Goal: Task Accomplishment & Management: Use online tool/utility

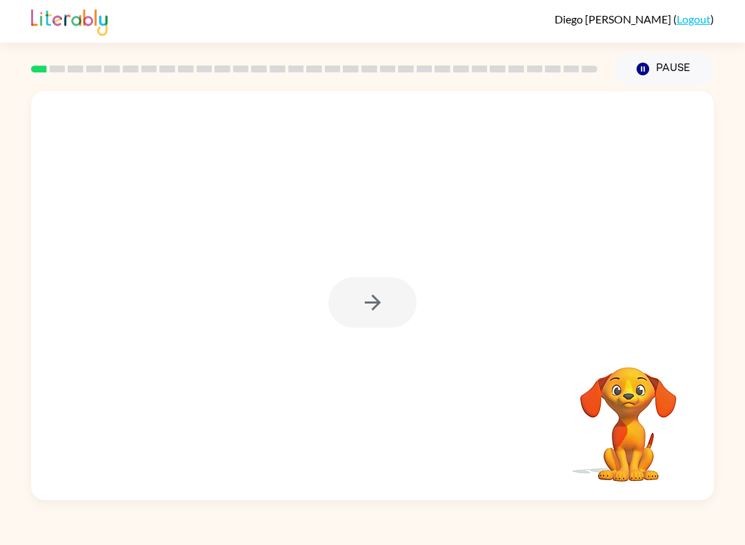
click at [376, 308] on div at bounding box center [372, 302] width 88 height 50
click at [371, 306] on icon "button" at bounding box center [373, 302] width 24 height 24
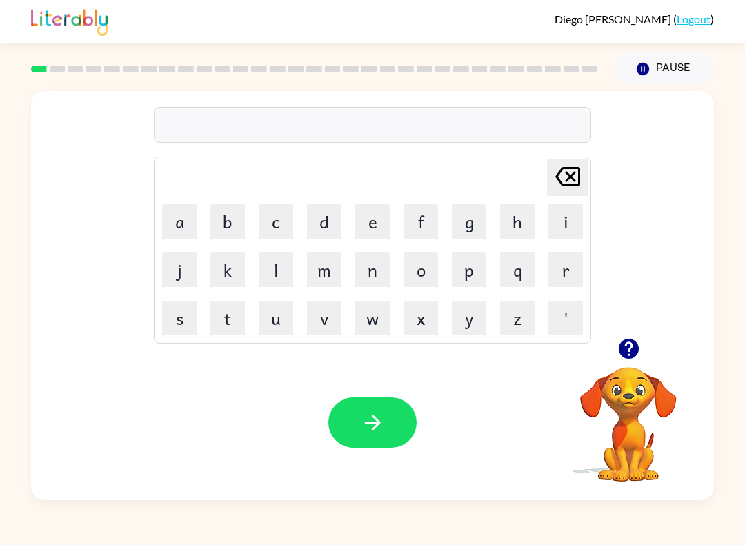
click at [233, 223] on button "b" at bounding box center [227, 221] width 34 height 34
click at [421, 273] on button "o" at bounding box center [420, 269] width 34 height 34
click at [551, 270] on button "r" at bounding box center [565, 269] width 34 height 34
click at [334, 224] on button "d" at bounding box center [324, 221] width 34 height 34
click at [376, 224] on button "e" at bounding box center [372, 221] width 34 height 34
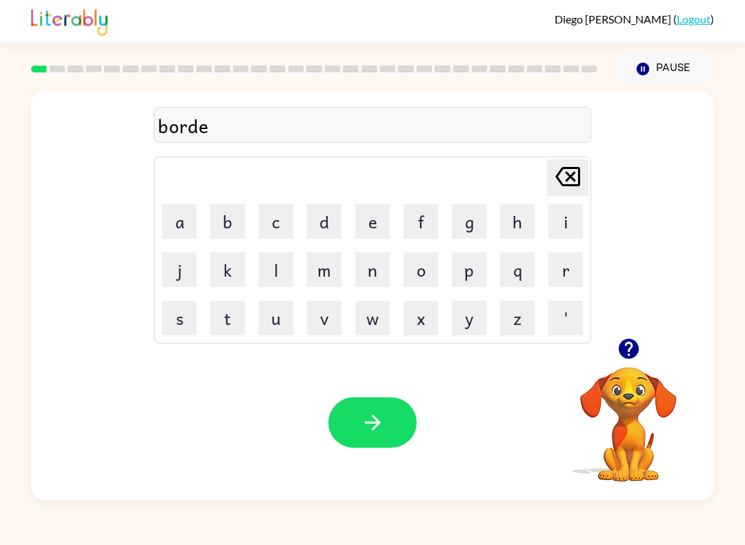
click at [566, 269] on button "r" at bounding box center [565, 269] width 34 height 34
click at [635, 350] on icon "button" at bounding box center [628, 349] width 20 height 20
click at [346, 419] on button "button" at bounding box center [372, 422] width 88 height 50
click at [620, 357] on icon "button" at bounding box center [629, 349] width 24 height 24
click at [469, 231] on button "g" at bounding box center [469, 221] width 34 height 34
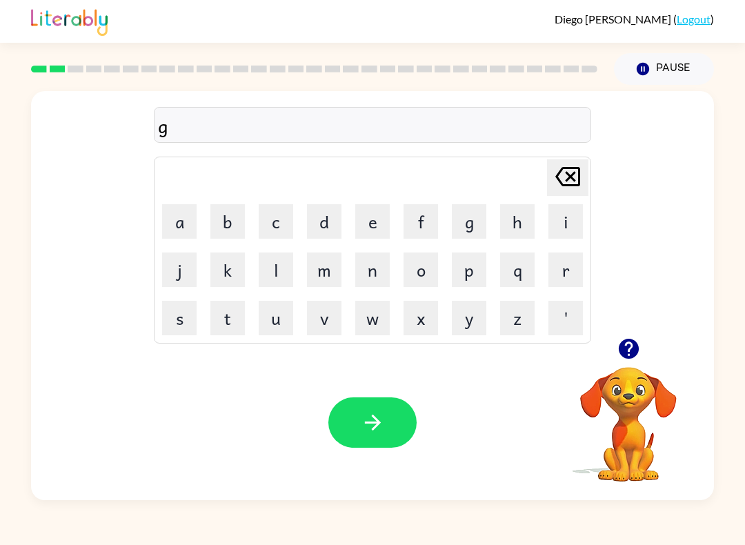
click at [562, 277] on button "r" at bounding box center [565, 269] width 34 height 34
click at [425, 274] on button "o" at bounding box center [420, 269] width 34 height 34
click at [375, 319] on button "w" at bounding box center [372, 318] width 34 height 34
click at [377, 277] on button "n" at bounding box center [372, 269] width 34 height 34
click at [368, 439] on button "button" at bounding box center [372, 422] width 88 height 50
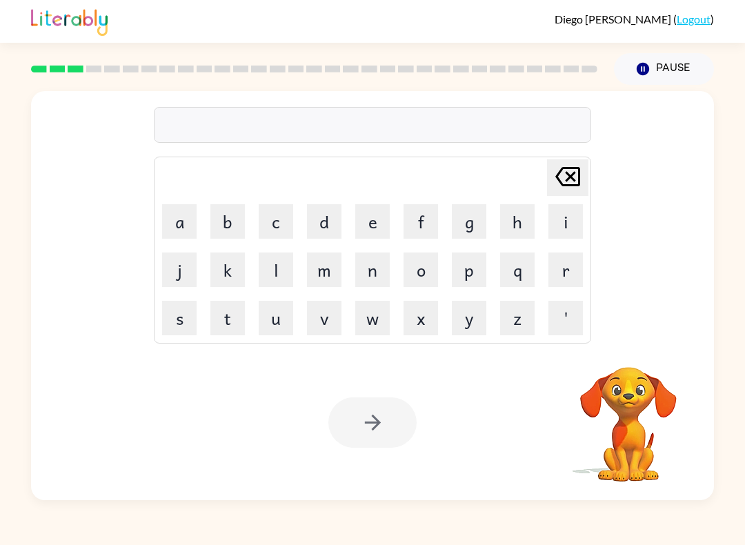
click at [328, 277] on button "m" at bounding box center [324, 269] width 34 height 34
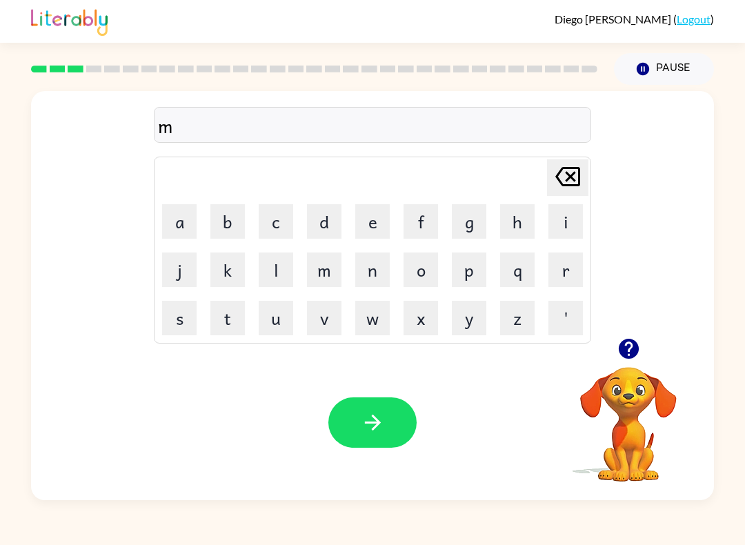
click at [187, 228] on button "a" at bounding box center [179, 221] width 34 height 34
click at [187, 313] on button "s" at bounding box center [179, 318] width 34 height 34
click at [518, 226] on button "h" at bounding box center [517, 221] width 34 height 34
click at [566, 222] on button "i" at bounding box center [565, 221] width 34 height 34
click at [370, 277] on button "n" at bounding box center [372, 269] width 34 height 34
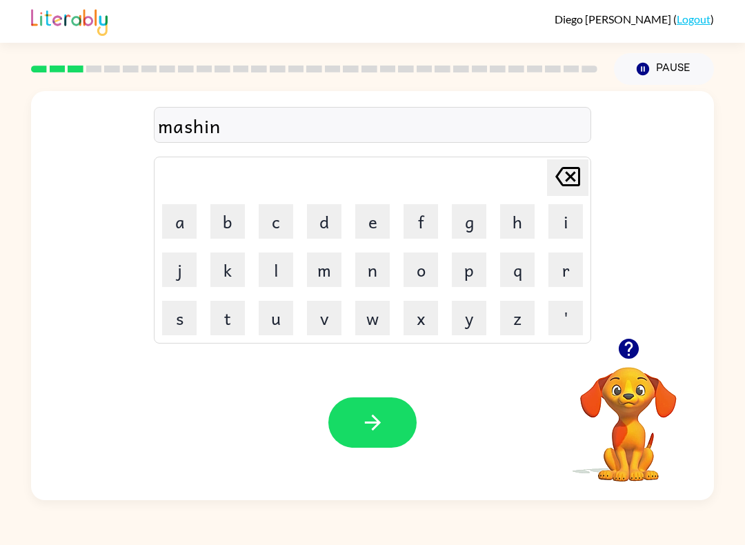
click at [362, 419] on icon "button" at bounding box center [373, 422] width 24 height 24
click at [230, 333] on button "t" at bounding box center [227, 318] width 34 height 34
click at [628, 351] on icon "button" at bounding box center [629, 349] width 24 height 24
click at [568, 274] on button "r" at bounding box center [565, 269] width 34 height 34
click at [174, 227] on button "a" at bounding box center [179, 221] width 34 height 34
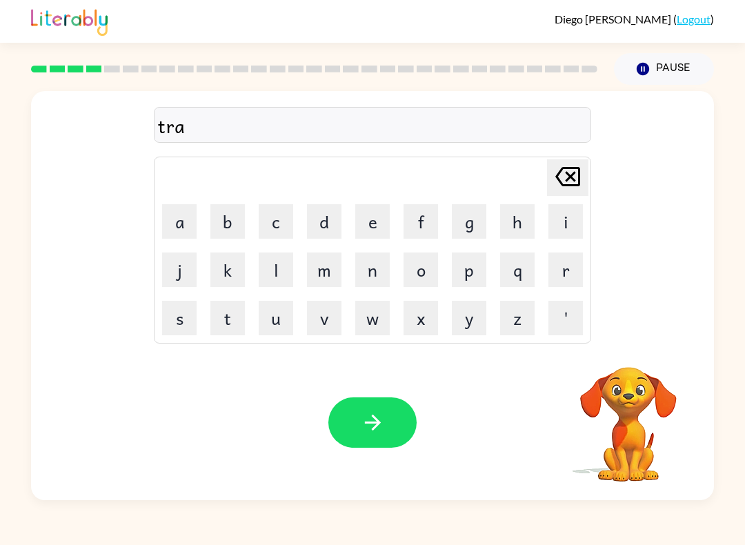
click at [552, 238] on button "i" at bounding box center [565, 221] width 34 height 34
click at [365, 279] on button "n" at bounding box center [372, 269] width 34 height 34
click at [360, 436] on button "button" at bounding box center [372, 422] width 88 height 50
click at [335, 223] on button "d" at bounding box center [324, 221] width 34 height 34
click at [367, 226] on button "e" at bounding box center [372, 221] width 34 height 34
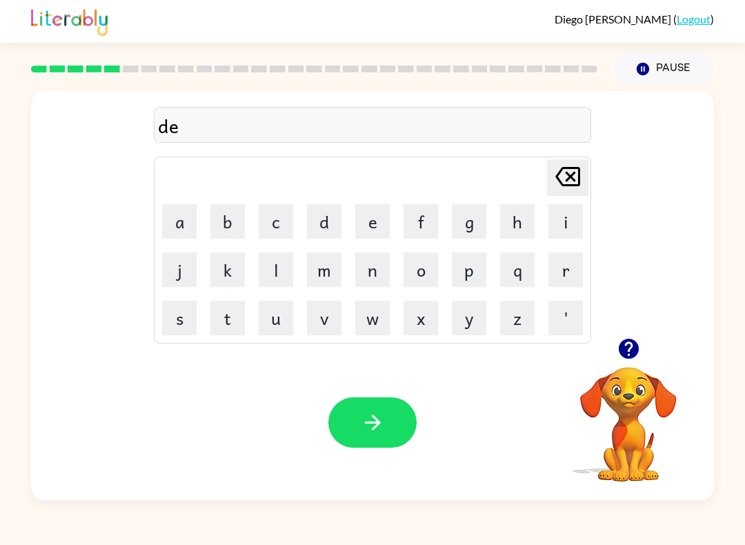
click at [426, 226] on button "f" at bounding box center [420, 221] width 34 height 34
click at [376, 231] on button "e" at bounding box center [372, 221] width 34 height 34
click at [368, 281] on button "n" at bounding box center [372, 269] width 34 height 34
click at [196, 310] on button "s" at bounding box center [179, 318] width 34 height 34
click at [563, 224] on button "i" at bounding box center [565, 221] width 34 height 34
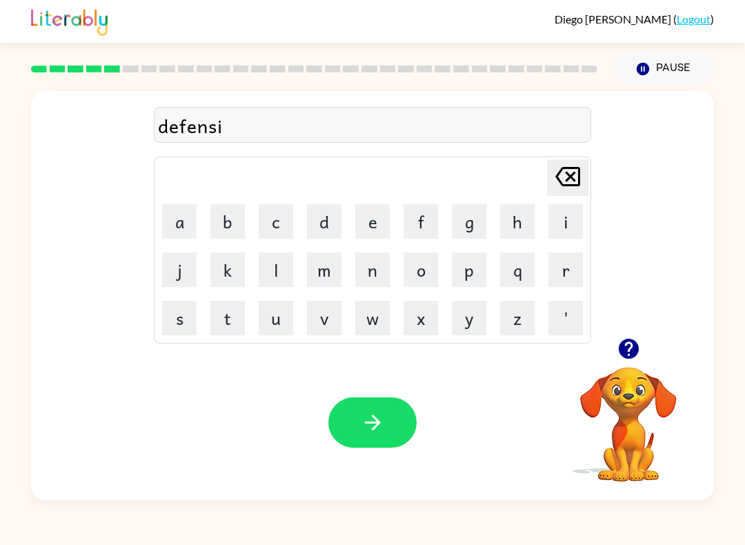
click at [420, 232] on button "f" at bounding box center [420, 221] width 34 height 34
click at [639, 344] on icon "button" at bounding box center [629, 349] width 24 height 24
click at [573, 171] on icon "[PERSON_NAME] last character input" at bounding box center [567, 176] width 33 height 33
click at [572, 170] on icon "[PERSON_NAME] last character input" at bounding box center [567, 176] width 33 height 33
click at [557, 194] on div "[PERSON_NAME] last character input" at bounding box center [567, 177] width 33 height 35
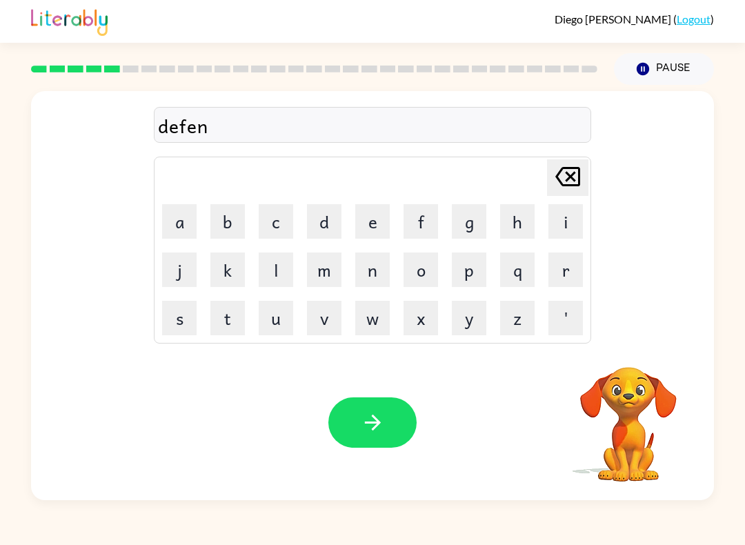
click at [283, 229] on button "c" at bounding box center [276, 221] width 34 height 34
click at [554, 231] on button "i" at bounding box center [565, 221] width 34 height 34
click at [421, 229] on button "f" at bounding box center [420, 221] width 34 height 34
click at [357, 411] on button "button" at bounding box center [372, 422] width 88 height 50
click at [319, 323] on button "v" at bounding box center [324, 318] width 34 height 34
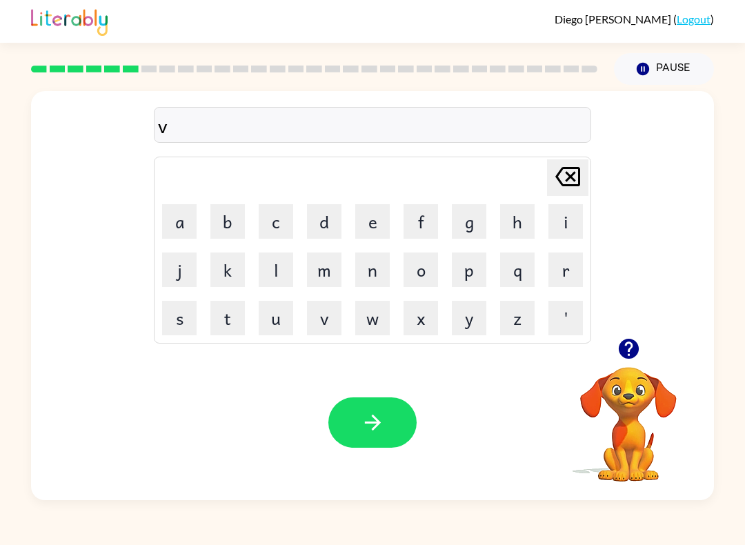
click at [177, 323] on button "s" at bounding box center [179, 318] width 34 height 34
click at [557, 179] on icon "[PERSON_NAME] last character input" at bounding box center [567, 176] width 33 height 33
click at [179, 228] on button "a" at bounding box center [179, 221] width 34 height 34
click at [276, 230] on button "c" at bounding box center [276, 221] width 34 height 34
click at [171, 216] on button "a" at bounding box center [179, 221] width 34 height 34
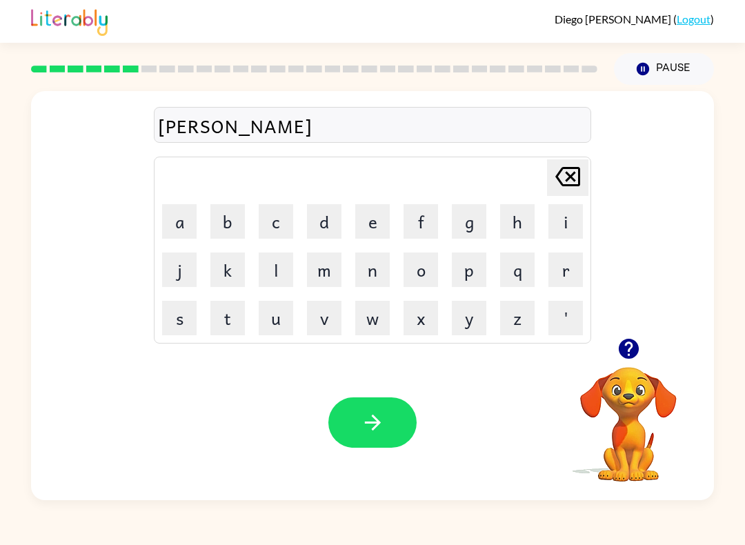
click at [237, 316] on button "t" at bounding box center [227, 318] width 34 height 34
click at [563, 228] on button "i" at bounding box center [565, 221] width 34 height 34
click at [430, 266] on button "o" at bounding box center [420, 269] width 34 height 34
click at [588, 174] on button "[PERSON_NAME] last character input" at bounding box center [567, 177] width 41 height 37
click at [589, 176] on table "[PERSON_NAME] last character input a b c d e f g h i j k l m n o p q r s t u v …" at bounding box center [372, 250] width 436 height 186
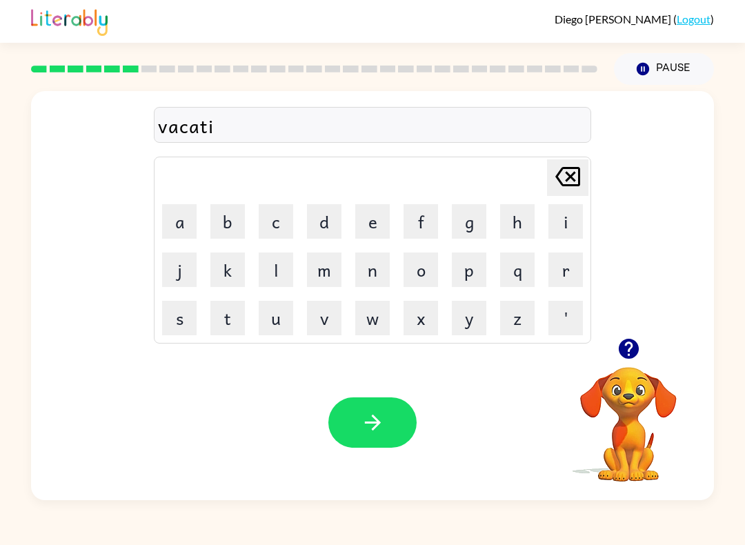
click at [588, 181] on button "[PERSON_NAME] last character input" at bounding box center [567, 177] width 41 height 37
click at [587, 180] on button "[PERSON_NAME] last character input" at bounding box center [567, 177] width 41 height 37
click at [580, 177] on icon at bounding box center [567, 176] width 25 height 19
click at [579, 177] on icon at bounding box center [567, 176] width 25 height 19
click at [174, 219] on button "a" at bounding box center [179, 221] width 34 height 34
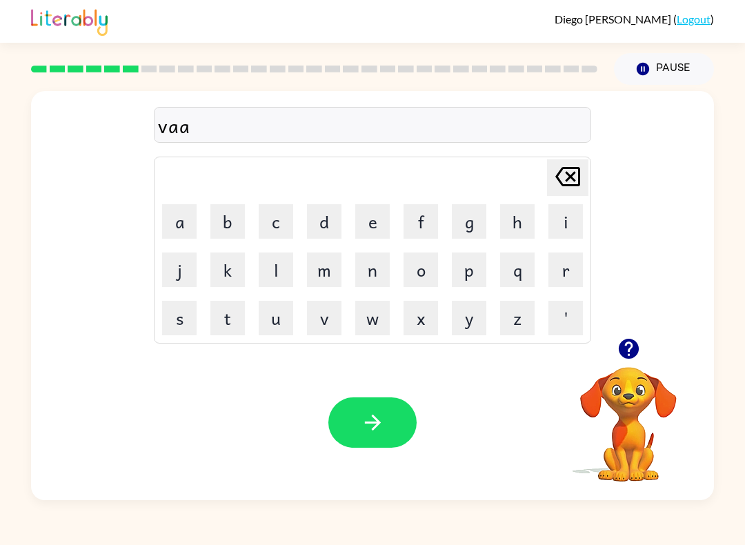
click at [568, 177] on icon "[PERSON_NAME] last character input" at bounding box center [567, 176] width 33 height 33
click at [277, 226] on button "c" at bounding box center [276, 221] width 34 height 34
click at [179, 214] on button "a" at bounding box center [179, 221] width 34 height 34
click at [561, 225] on button "i" at bounding box center [565, 221] width 34 height 34
click at [171, 317] on button "s" at bounding box center [179, 318] width 34 height 34
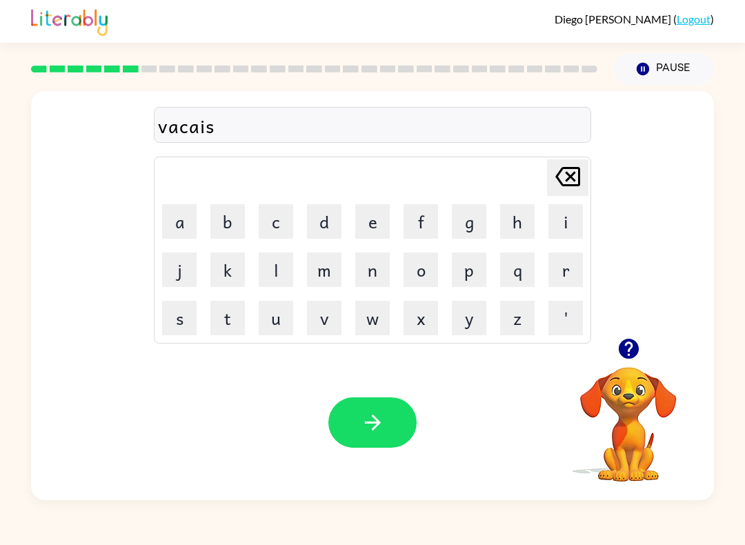
click at [515, 233] on button "h" at bounding box center [517, 221] width 34 height 34
click at [559, 174] on icon at bounding box center [567, 176] width 25 height 19
click at [552, 181] on icon "[PERSON_NAME] last character input" at bounding box center [567, 176] width 33 height 33
click at [228, 317] on button "t" at bounding box center [227, 318] width 34 height 34
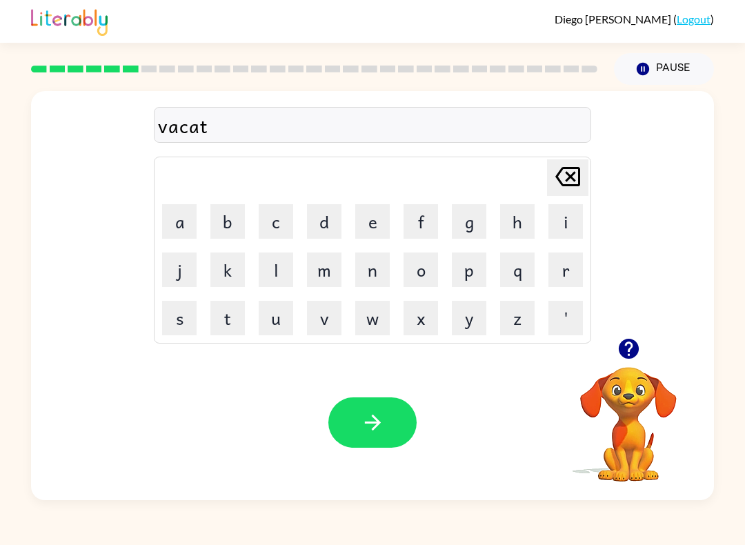
click at [563, 225] on button "i" at bounding box center [565, 221] width 34 height 34
click at [421, 281] on button "o" at bounding box center [420, 269] width 34 height 34
click at [377, 272] on button "n" at bounding box center [372, 269] width 34 height 34
click at [364, 423] on icon "button" at bounding box center [373, 422] width 24 height 24
click at [466, 281] on button "p" at bounding box center [469, 269] width 34 height 34
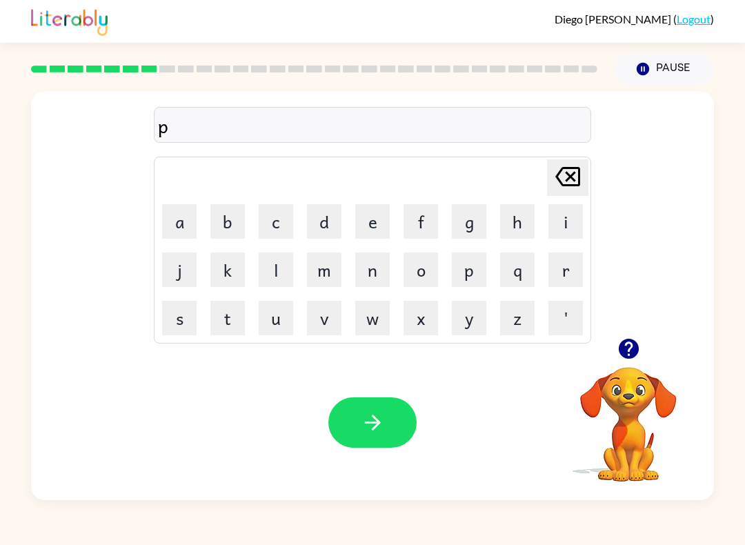
click at [428, 277] on button "o" at bounding box center [420, 269] width 34 height 34
click at [309, 223] on button "d" at bounding box center [324, 221] width 34 height 34
click at [420, 277] on button "o" at bounding box center [420, 269] width 34 height 34
click at [272, 279] on button "l" at bounding box center [276, 269] width 34 height 34
click at [365, 422] on icon "button" at bounding box center [373, 422] width 24 height 24
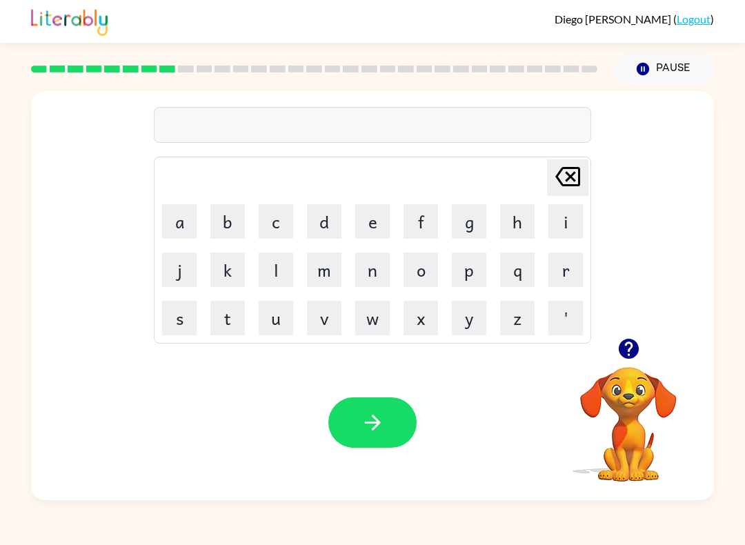
click at [326, 273] on button "m" at bounding box center [324, 269] width 34 height 34
click at [558, 228] on button "i" at bounding box center [565, 221] width 34 height 34
click at [557, 274] on button "r" at bounding box center [565, 269] width 34 height 34
click at [561, 227] on button "i" at bounding box center [565, 221] width 34 height 34
click at [566, 180] on icon "[PERSON_NAME] last character input" at bounding box center [567, 176] width 33 height 33
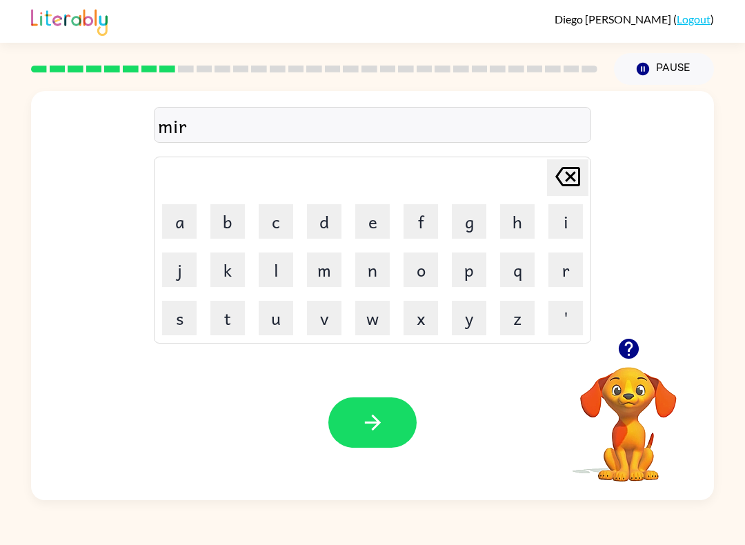
click at [410, 279] on button "o" at bounding box center [420, 269] width 34 height 34
click at [219, 268] on button "k" at bounding box center [227, 269] width 34 height 34
click at [425, 279] on button "o" at bounding box center [420, 269] width 34 height 34
click at [279, 274] on button "l" at bounding box center [276, 269] width 34 height 34
click at [344, 419] on button "button" at bounding box center [372, 422] width 88 height 50
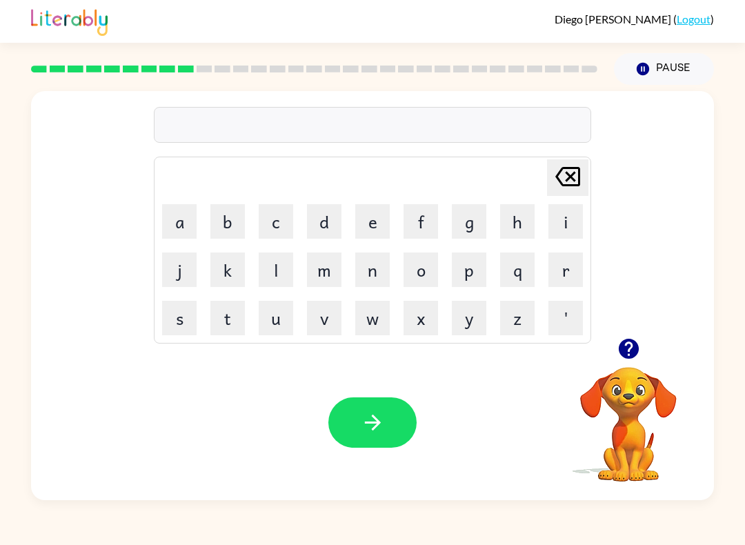
click at [626, 349] on icon "button" at bounding box center [628, 349] width 20 height 20
click at [325, 277] on button "m" at bounding box center [324, 269] width 34 height 34
click at [558, 232] on button "i" at bounding box center [565, 221] width 34 height 34
click at [240, 321] on button "t" at bounding box center [227, 318] width 34 height 34
click at [368, 231] on button "e" at bounding box center [372, 221] width 34 height 34
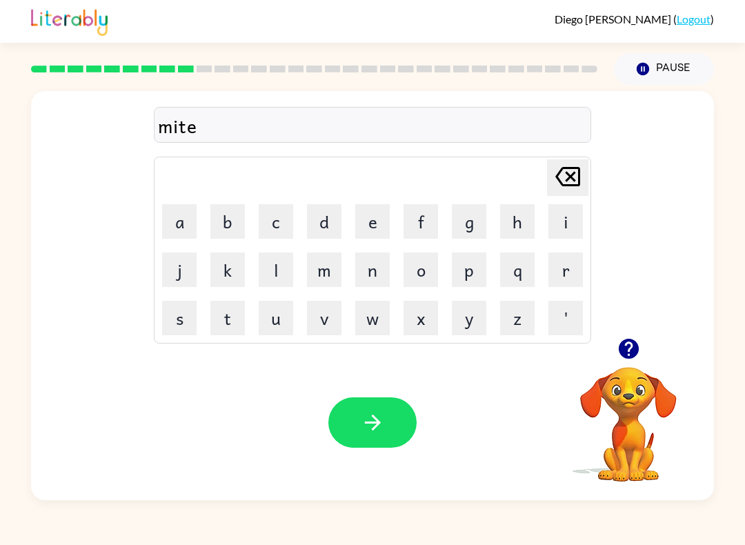
click at [324, 282] on button "m" at bounding box center [324, 269] width 34 height 34
click at [427, 271] on button "o" at bounding box center [420, 269] width 34 height 34
click at [572, 273] on button "r" at bounding box center [565, 269] width 34 height 34
click at [385, 268] on button "n" at bounding box center [372, 269] width 34 height 34
click at [568, 223] on button "i" at bounding box center [565, 221] width 34 height 34
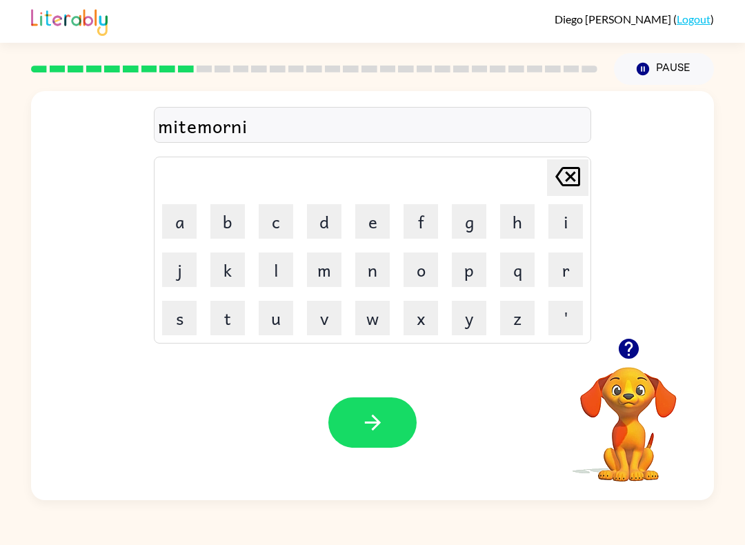
click at [374, 272] on button "n" at bounding box center [372, 269] width 34 height 34
click at [471, 230] on button "g" at bounding box center [469, 221] width 34 height 34
click at [391, 447] on button "button" at bounding box center [372, 422] width 88 height 50
click at [230, 228] on button "b" at bounding box center [227, 221] width 34 height 34
click at [564, 221] on button "i" at bounding box center [565, 221] width 34 height 34
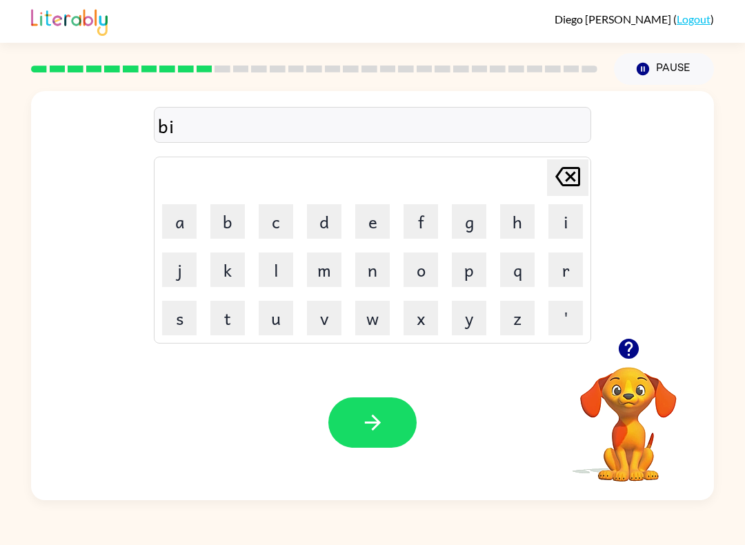
click at [179, 324] on button "s" at bounding box center [179, 318] width 34 height 34
click at [230, 320] on button "t" at bounding box center [227, 318] width 34 height 34
click at [560, 277] on button "r" at bounding box center [565, 269] width 34 height 34
click at [422, 276] on button "o" at bounding box center [420, 269] width 34 height 34
click at [193, 317] on button "s" at bounding box center [179, 318] width 34 height 34
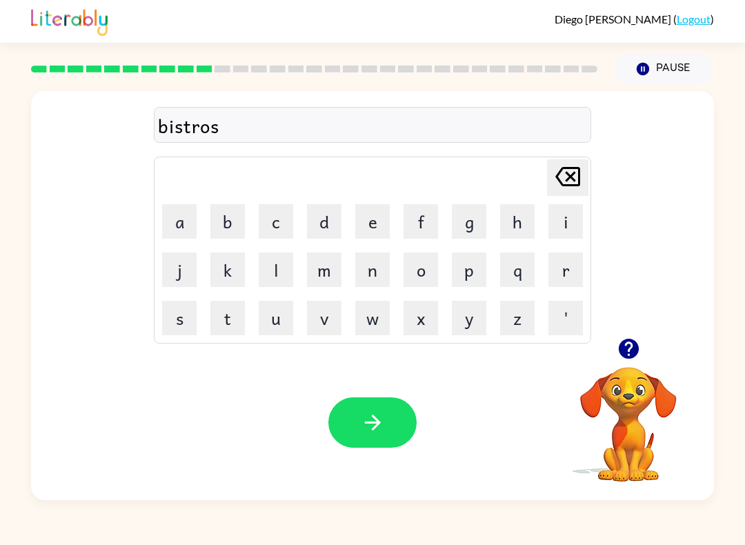
click at [234, 323] on button "t" at bounding box center [227, 318] width 34 height 34
click at [571, 181] on icon "[PERSON_NAME] last character input" at bounding box center [567, 176] width 33 height 33
click at [570, 180] on icon "[PERSON_NAME] last character input" at bounding box center [567, 176] width 33 height 33
click at [564, 190] on icon "[PERSON_NAME] last character input" at bounding box center [567, 176] width 33 height 33
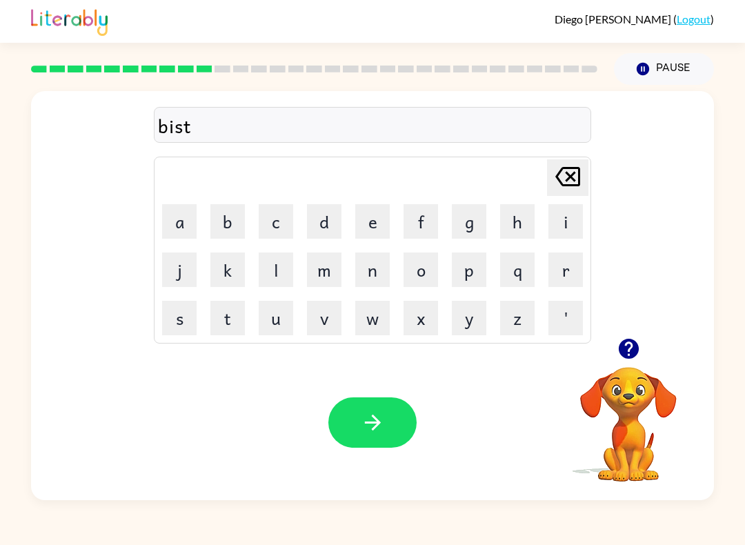
click at [557, 192] on icon "[PERSON_NAME] last character input" at bounding box center [567, 176] width 33 height 33
click at [557, 191] on icon "[PERSON_NAME] last character input" at bounding box center [567, 176] width 33 height 33
click at [557, 211] on button "i" at bounding box center [565, 221] width 34 height 34
click at [557, 210] on button "i" at bounding box center [565, 221] width 34 height 34
click at [563, 194] on div "[PERSON_NAME] last character input" at bounding box center [567, 177] width 33 height 35
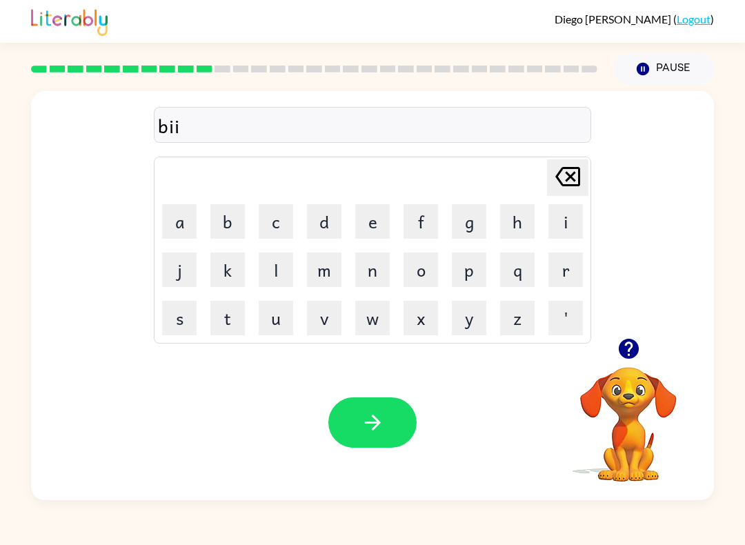
click at [563, 194] on div "[PERSON_NAME] last character input" at bounding box center [567, 177] width 33 height 35
click at [562, 186] on icon "[PERSON_NAME] last character input" at bounding box center [567, 176] width 33 height 33
click at [561, 186] on icon "[PERSON_NAME] last character input" at bounding box center [567, 176] width 33 height 33
click at [557, 181] on icon "[PERSON_NAME] last character input" at bounding box center [567, 176] width 33 height 33
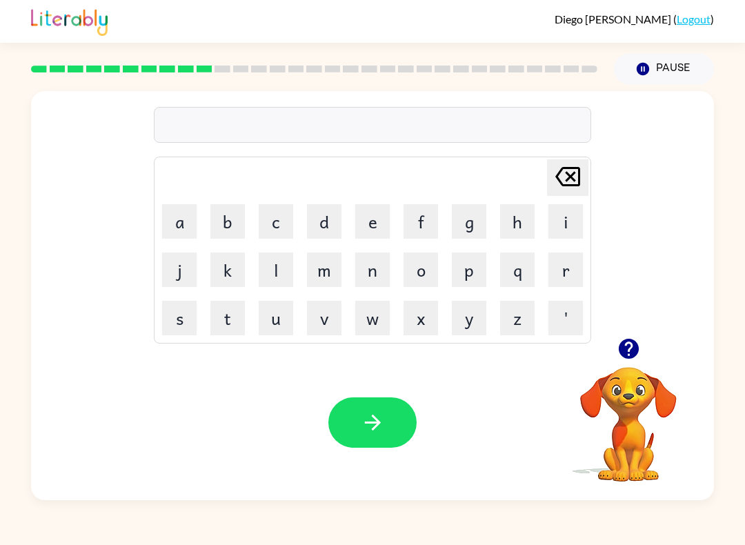
click at [553, 188] on icon "[PERSON_NAME] last character input" at bounding box center [567, 176] width 33 height 33
click at [555, 194] on div "[PERSON_NAME] last character input" at bounding box center [567, 177] width 33 height 35
click at [326, 232] on button "d" at bounding box center [324, 221] width 34 height 34
click at [562, 231] on button "i" at bounding box center [565, 221] width 34 height 34
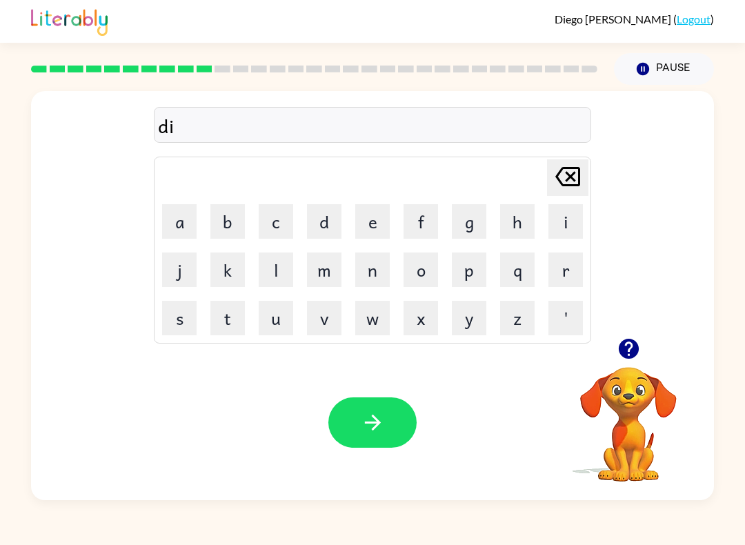
click at [189, 315] on button "s" at bounding box center [179, 318] width 34 height 34
click at [227, 323] on button "t" at bounding box center [227, 318] width 34 height 34
click at [560, 277] on button "r" at bounding box center [565, 269] width 34 height 34
click at [409, 283] on button "o" at bounding box center [420, 269] width 34 height 34
click at [186, 314] on button "s" at bounding box center [179, 318] width 34 height 34
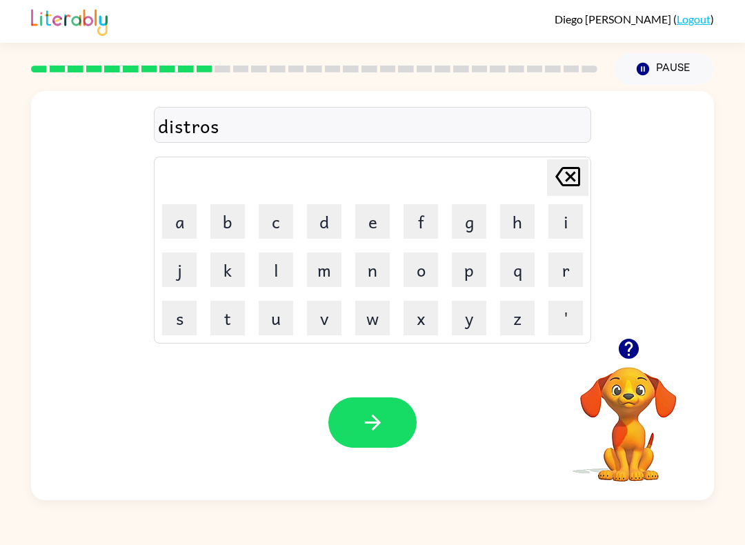
click at [228, 328] on button "t" at bounding box center [227, 318] width 34 height 34
click at [379, 436] on button "button" at bounding box center [372, 422] width 88 height 50
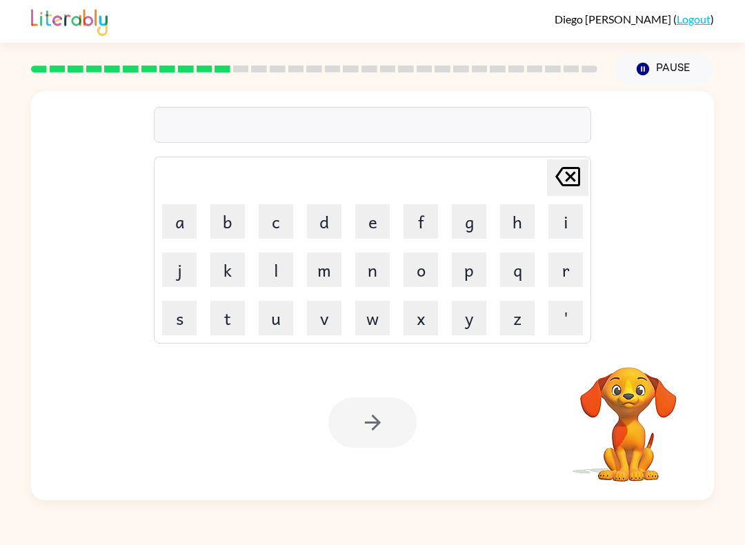
click at [563, 284] on button "r" at bounding box center [565, 269] width 34 height 34
click at [410, 281] on button "o" at bounding box center [420, 269] width 34 height 34
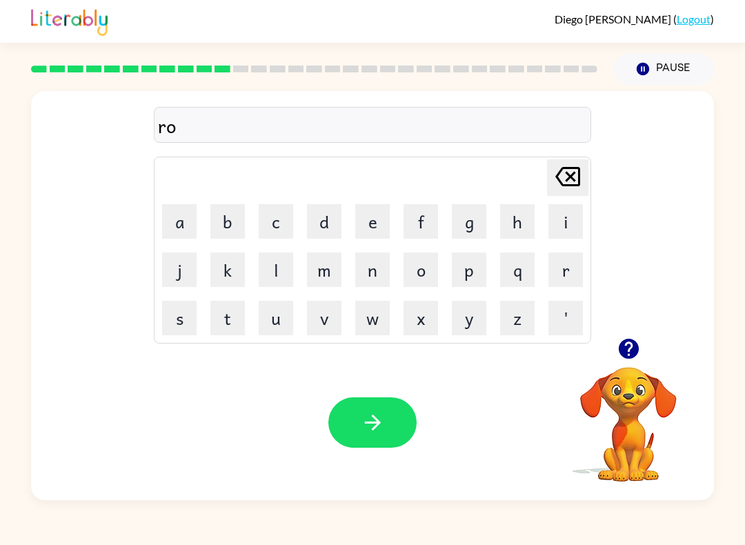
click at [332, 222] on button "d" at bounding box center [324, 221] width 34 height 34
click at [369, 233] on button "e" at bounding box center [372, 221] width 34 height 34
click at [357, 434] on button "button" at bounding box center [372, 422] width 88 height 50
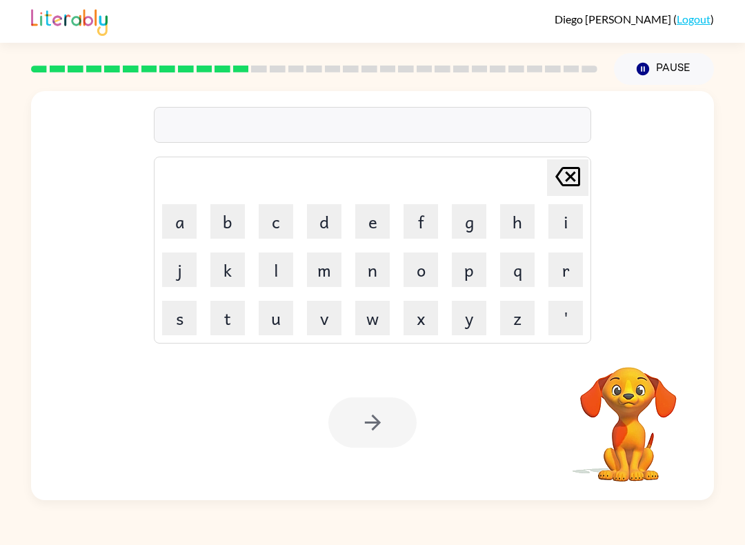
click at [292, 312] on button "u" at bounding box center [276, 318] width 34 height 34
click at [468, 233] on button "g" at bounding box center [469, 221] width 34 height 34
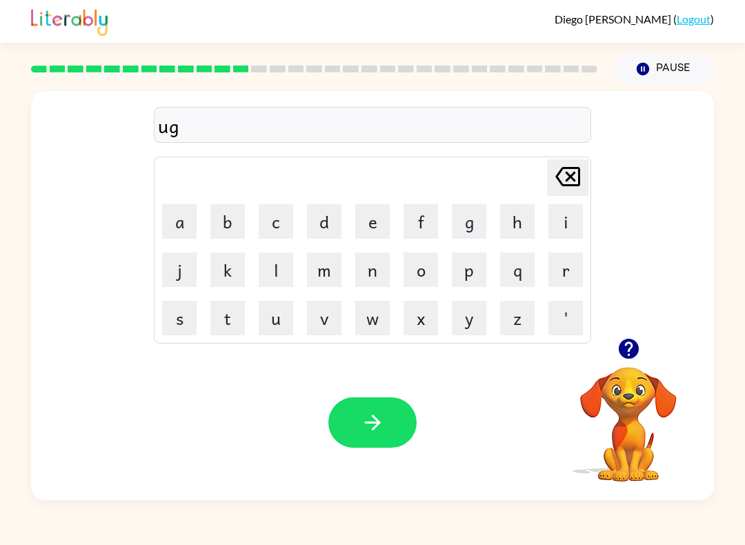
click at [572, 178] on icon at bounding box center [567, 176] width 25 height 19
click at [459, 283] on button "p" at bounding box center [469, 269] width 34 height 34
click at [475, 219] on button "g" at bounding box center [469, 221] width 34 height 34
click at [565, 276] on button "r" at bounding box center [565, 269] width 34 height 34
click at [177, 219] on button "a" at bounding box center [179, 221] width 34 height 34
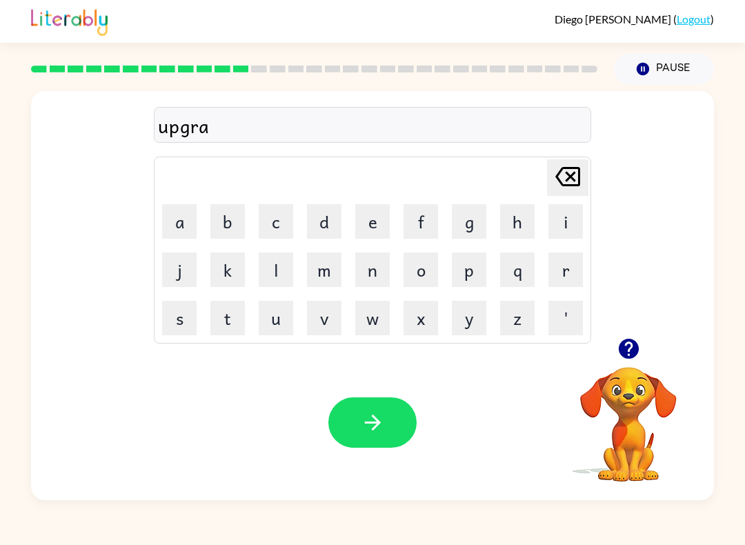
click at [323, 228] on button "d" at bounding box center [324, 221] width 34 height 34
click at [377, 233] on button "e" at bounding box center [372, 221] width 34 height 34
click at [350, 409] on button "button" at bounding box center [372, 422] width 88 height 50
click at [323, 270] on button "m" at bounding box center [324, 269] width 34 height 34
click at [183, 234] on button "a" at bounding box center [179, 221] width 34 height 34
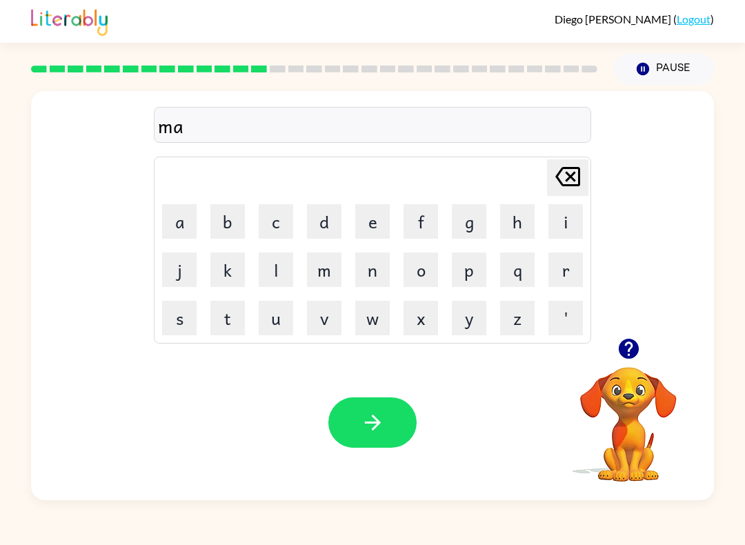
click at [636, 348] on icon "button" at bounding box center [628, 349] width 20 height 20
click at [467, 227] on button "g" at bounding box center [469, 221] width 34 height 34
click at [372, 270] on button "n" at bounding box center [372, 269] width 34 height 34
click at [375, 235] on button "e" at bounding box center [372, 221] width 34 height 34
click at [182, 321] on button "s" at bounding box center [179, 318] width 34 height 34
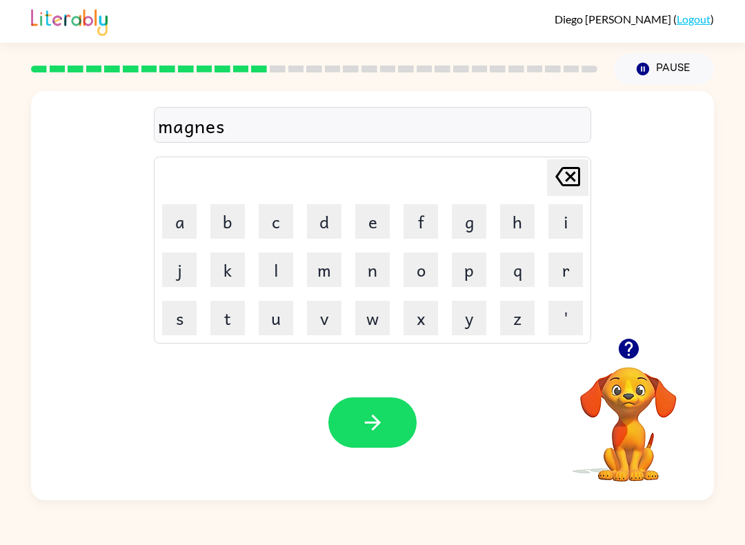
click at [189, 330] on button "s" at bounding box center [179, 318] width 34 height 34
click at [594, 161] on div "[PERSON_NAME] [PERSON_NAME] last character input a b c d e f g h i j k l m n o …" at bounding box center [372, 214] width 683 height 247
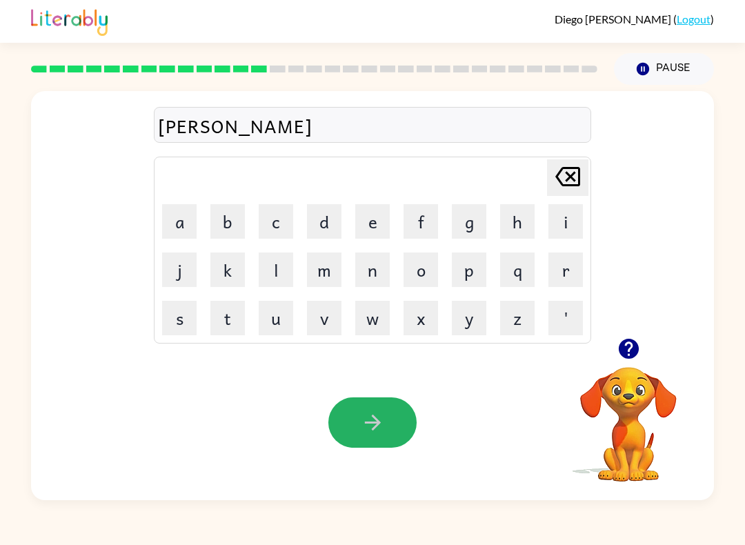
click at [363, 436] on button "button" at bounding box center [372, 422] width 88 height 50
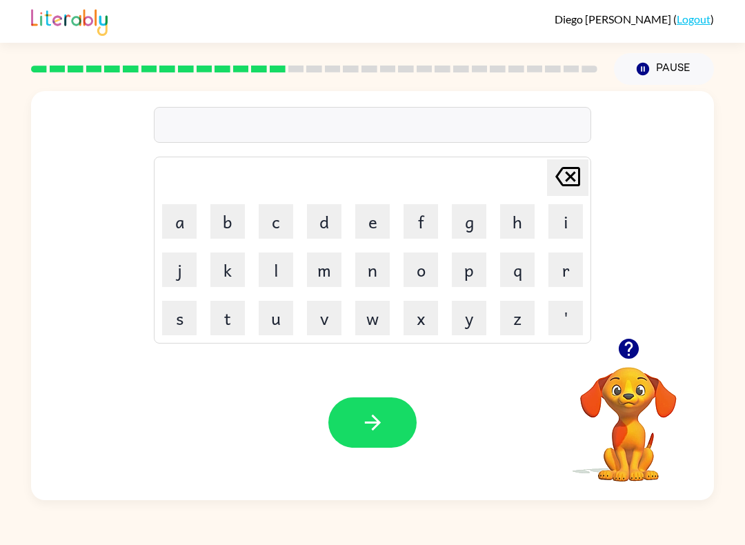
click at [223, 228] on button "b" at bounding box center [227, 221] width 34 height 34
click at [419, 271] on button "o" at bounding box center [420, 269] width 34 height 34
click at [370, 279] on button "n" at bounding box center [372, 269] width 34 height 34
click at [383, 224] on button "e" at bounding box center [372, 221] width 34 height 34
click at [169, 321] on button "s" at bounding box center [179, 318] width 34 height 34
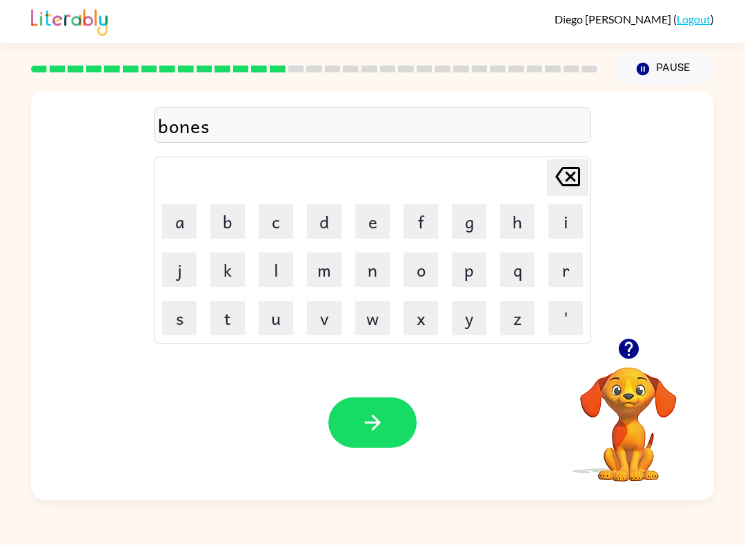
click at [623, 366] on button "button" at bounding box center [628, 348] width 35 height 35
click at [392, 434] on button "button" at bounding box center [372, 422] width 88 height 50
click at [169, 313] on button "s" at bounding box center [179, 318] width 34 height 34
click at [633, 358] on icon "button" at bounding box center [628, 349] width 20 height 20
click at [275, 323] on button "u" at bounding box center [276, 318] width 34 height 34
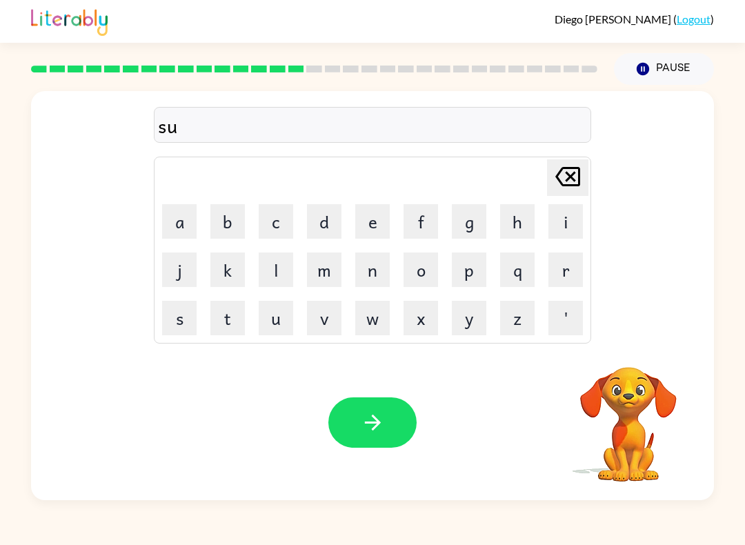
click at [410, 279] on button "o" at bounding box center [420, 269] width 34 height 34
click at [563, 279] on button "r" at bounding box center [565, 269] width 34 height 34
click at [328, 267] on button "m" at bounding box center [324, 269] width 34 height 34
click at [632, 352] on icon "button" at bounding box center [628, 349] width 20 height 20
click at [368, 428] on icon "button" at bounding box center [373, 422] width 24 height 24
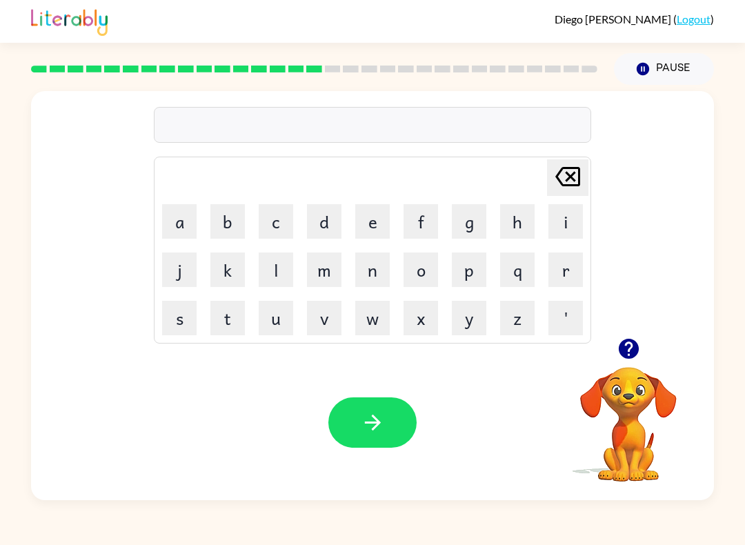
click at [629, 366] on button "button" at bounding box center [628, 348] width 35 height 35
click at [565, 269] on button "r" at bounding box center [565, 269] width 34 height 34
click at [639, 360] on icon "button" at bounding box center [629, 349] width 24 height 24
click at [178, 215] on button "a" at bounding box center [179, 221] width 34 height 34
click at [330, 274] on button "m" at bounding box center [324, 269] width 34 height 34
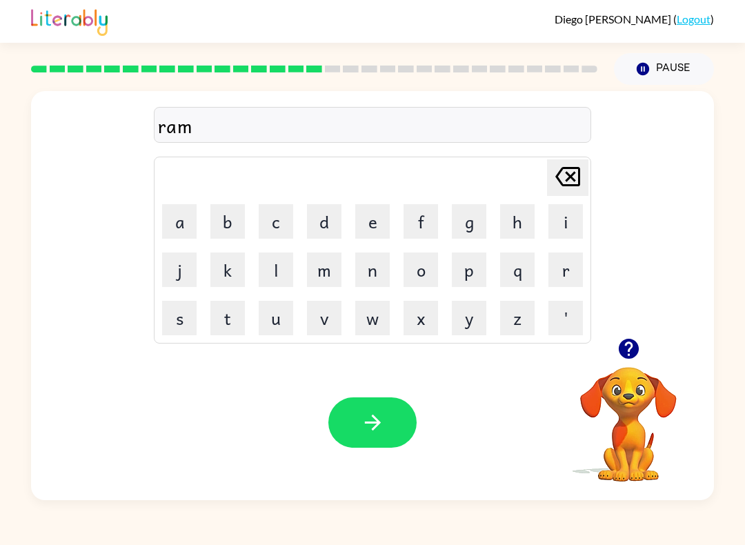
click at [376, 419] on icon "button" at bounding box center [372, 423] width 16 height 16
click at [636, 363] on button "button" at bounding box center [628, 348] width 35 height 35
click at [225, 237] on button "b" at bounding box center [227, 221] width 34 height 34
click at [563, 272] on button "r" at bounding box center [565, 269] width 34 height 34
click at [561, 223] on button "i" at bounding box center [565, 221] width 34 height 34
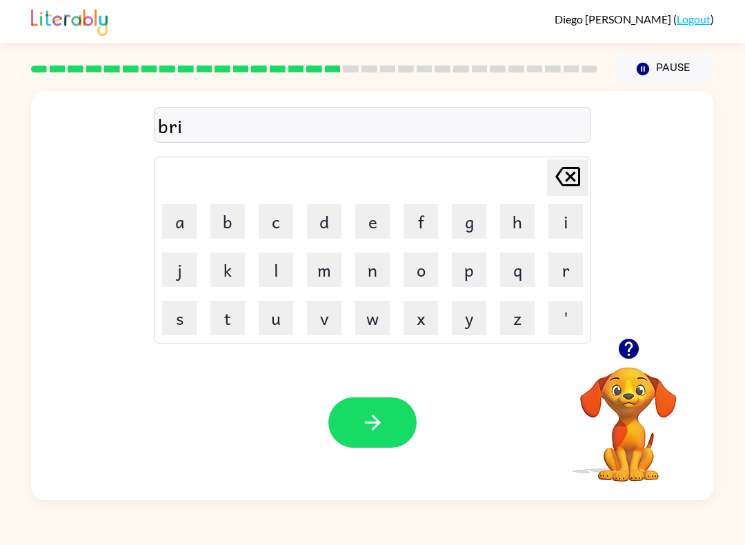
click at [327, 274] on button "m" at bounding box center [324, 269] width 34 height 34
click at [568, 232] on button "i" at bounding box center [565, 221] width 34 height 34
click at [316, 273] on button "m" at bounding box center [324, 269] width 34 height 34
click at [357, 431] on button "button" at bounding box center [372, 422] width 88 height 50
click at [557, 220] on button "i" at bounding box center [565, 221] width 34 height 34
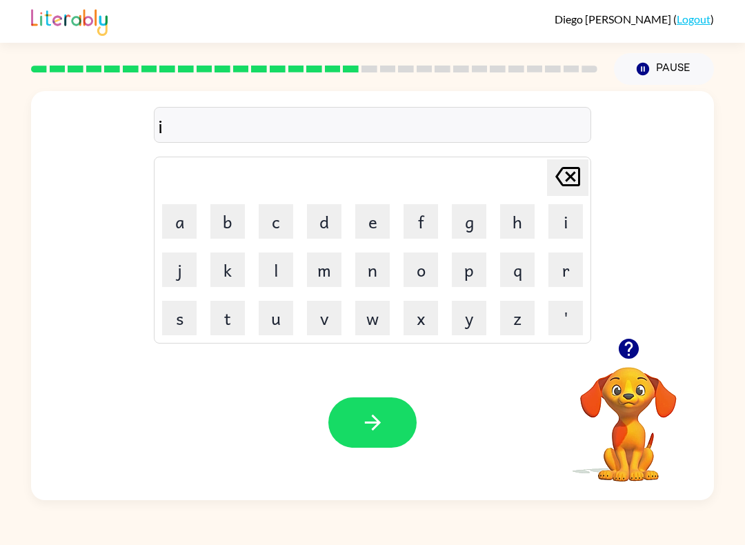
click at [182, 328] on button "s" at bounding box center [179, 318] width 34 height 34
click at [478, 224] on button "g" at bounding box center [469, 221] width 34 height 34
click at [560, 230] on button "i" at bounding box center [565, 221] width 34 height 34
click at [566, 174] on icon "[PERSON_NAME] last character input" at bounding box center [567, 176] width 33 height 33
click at [565, 174] on icon "[PERSON_NAME] last character input" at bounding box center [567, 176] width 33 height 33
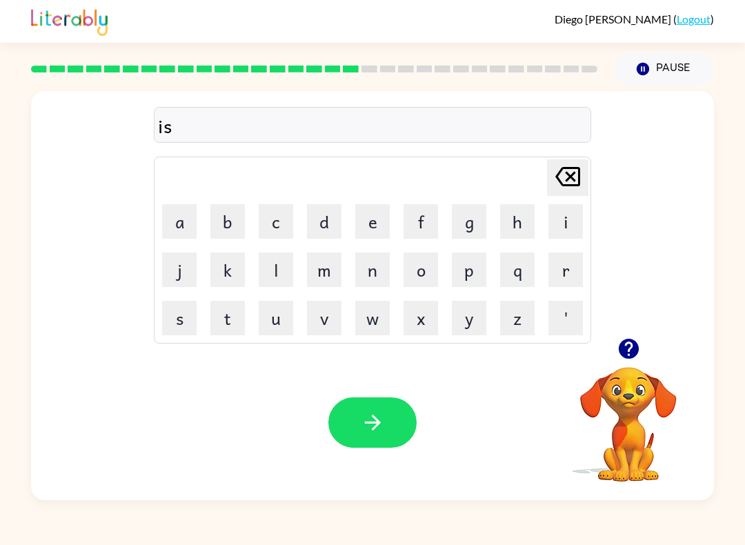
click at [566, 186] on icon at bounding box center [567, 176] width 25 height 19
click at [549, 186] on button "[PERSON_NAME] last character input" at bounding box center [567, 177] width 41 height 37
click at [548, 186] on button "[PERSON_NAME] last character input" at bounding box center [567, 177] width 41 height 37
click at [568, 264] on button "r" at bounding box center [565, 269] width 34 height 34
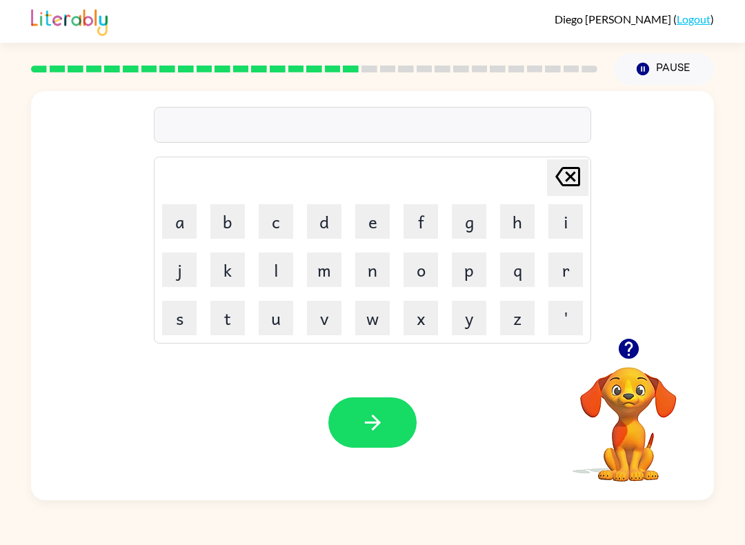
click at [566, 224] on button "i" at bounding box center [565, 221] width 34 height 34
click at [177, 310] on button "s" at bounding box center [179, 318] width 34 height 34
click at [466, 228] on button "g" at bounding box center [469, 221] width 34 height 34
click at [283, 326] on button "u" at bounding box center [276, 318] width 34 height 34
click at [564, 216] on button "i" at bounding box center [565, 221] width 34 height 34
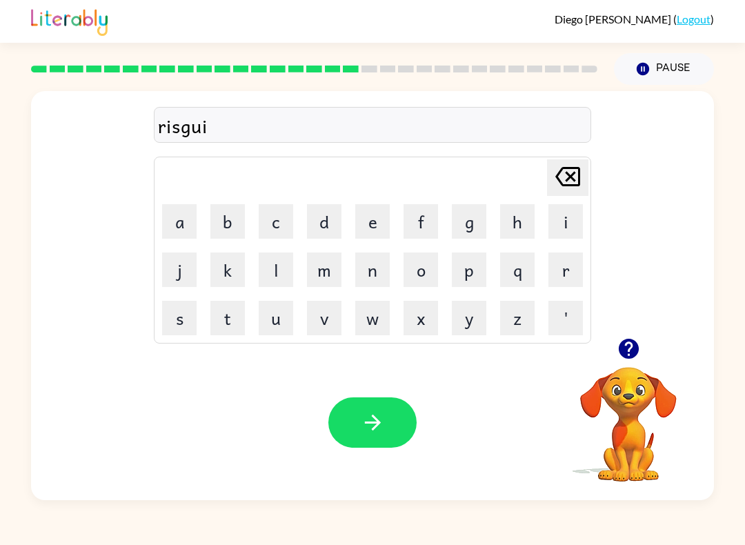
click at [183, 324] on button "s" at bounding box center [179, 318] width 34 height 34
click at [228, 321] on button "t" at bounding box center [227, 318] width 34 height 34
click at [375, 414] on icon "button" at bounding box center [373, 422] width 24 height 24
click at [179, 221] on button "a" at bounding box center [179, 221] width 34 height 34
click at [569, 274] on button "r" at bounding box center [565, 269] width 34 height 34
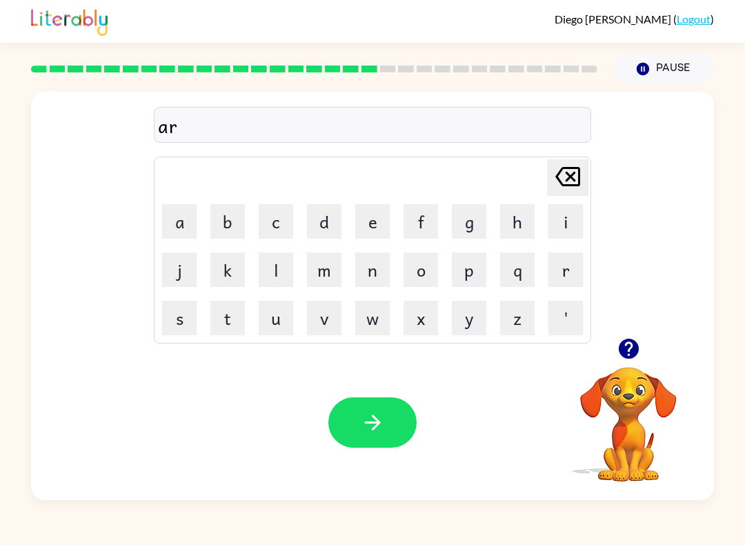
click at [241, 326] on button "t" at bounding box center [227, 318] width 34 height 34
click at [635, 361] on icon "button" at bounding box center [629, 349] width 24 height 24
click at [228, 333] on button "t" at bounding box center [227, 318] width 34 height 34
click at [283, 324] on button "u" at bounding box center [276, 318] width 34 height 34
click at [370, 227] on button "e" at bounding box center [372, 221] width 34 height 34
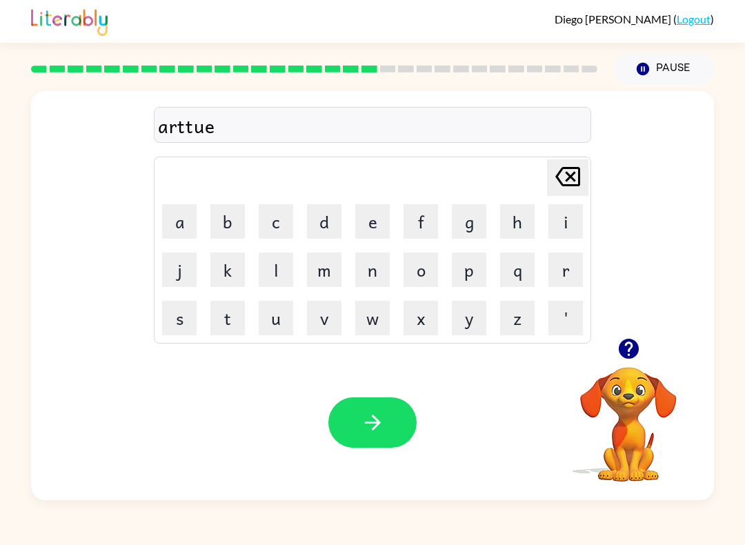
click at [570, 219] on button "i" at bounding box center [565, 221] width 34 height 34
click at [383, 422] on icon "button" at bounding box center [373, 422] width 24 height 24
click at [621, 362] on button "button" at bounding box center [628, 348] width 35 height 35
click at [428, 217] on button "f" at bounding box center [420, 221] width 34 height 34
click at [424, 270] on button "o" at bounding box center [420, 269] width 34 height 34
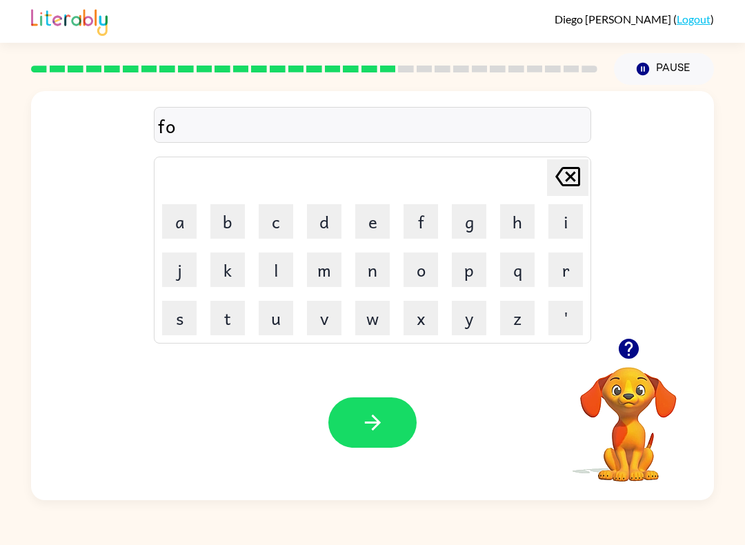
click at [269, 271] on button "l" at bounding box center [276, 269] width 34 height 34
click at [420, 285] on button "o" at bounding box center [420, 269] width 34 height 34
click at [286, 313] on button "u" at bounding box center [276, 318] width 34 height 34
click at [330, 236] on button "d" at bounding box center [324, 221] width 34 height 34
click at [379, 423] on icon "button" at bounding box center [372, 423] width 16 height 16
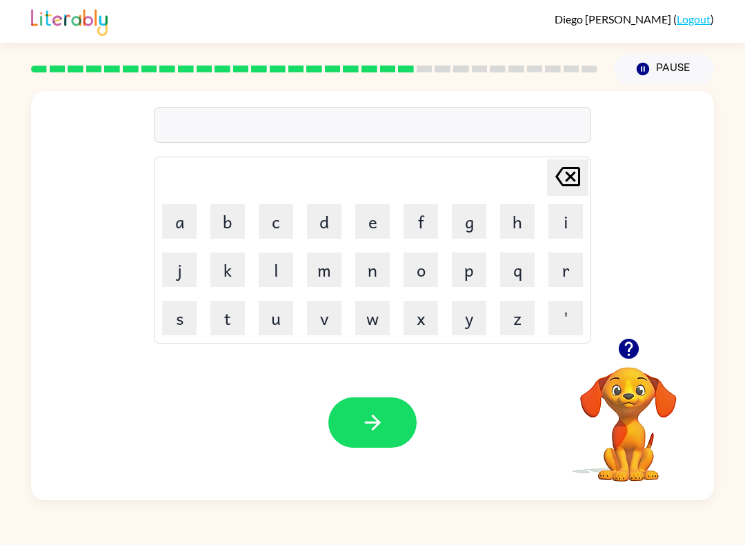
click at [177, 331] on button "s" at bounding box center [179, 318] width 34 height 34
click at [375, 219] on button "e" at bounding box center [372, 221] width 34 height 34
click at [366, 286] on button "n" at bounding box center [372, 269] width 34 height 34
click at [228, 321] on button "t" at bounding box center [227, 318] width 34 height 34
click at [357, 234] on button "e" at bounding box center [372, 221] width 34 height 34
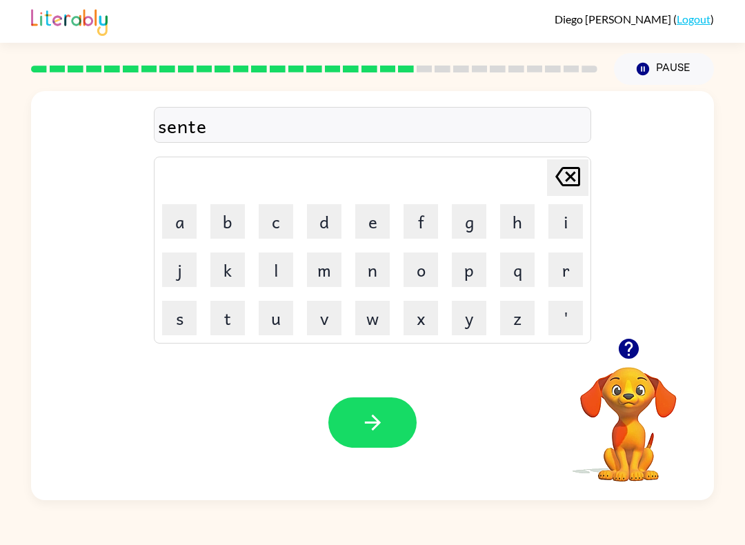
click at [325, 221] on button "d" at bounding box center [324, 221] width 34 height 34
click at [470, 280] on button "p" at bounding box center [469, 269] width 34 height 34
click at [375, 226] on button "e" at bounding box center [372, 221] width 34 height 34
click at [632, 380] on video "Your browser must support playing .mp4 files to use Literably. Please try using…" at bounding box center [628, 415] width 138 height 138
click at [626, 356] on icon "button" at bounding box center [628, 349] width 20 height 20
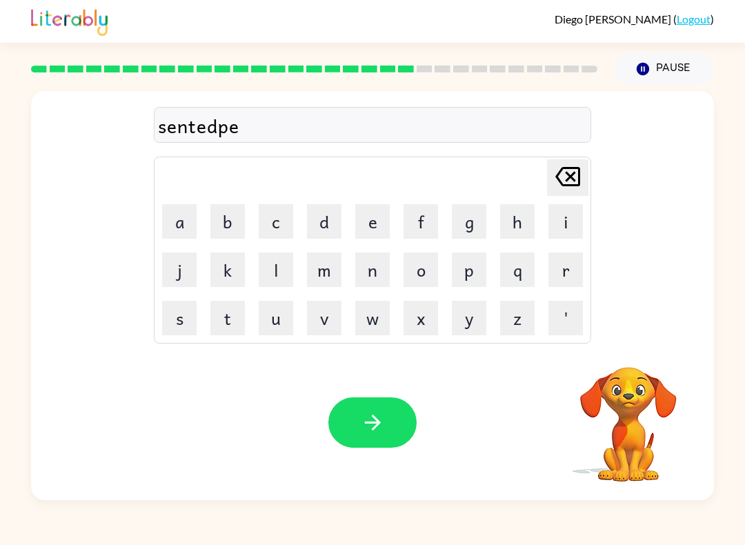
click at [377, 432] on icon "button" at bounding box center [373, 422] width 24 height 24
click at [181, 318] on button "s" at bounding box center [179, 318] width 34 height 34
click at [416, 284] on button "o" at bounding box center [420, 269] width 34 height 34
click at [172, 319] on button "s" at bounding box center [179, 318] width 34 height 34
click at [226, 315] on button "t" at bounding box center [227, 318] width 34 height 34
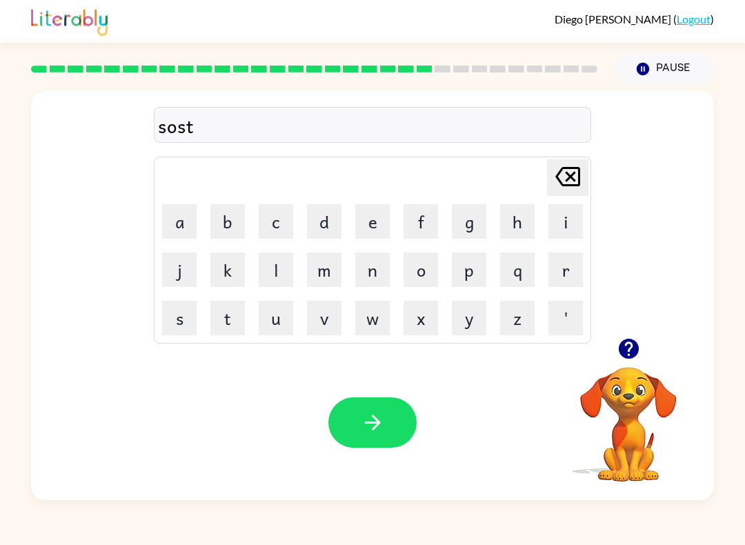
click at [164, 229] on button "a" at bounding box center [179, 221] width 34 height 34
click at [566, 221] on button "i" at bounding box center [565, 221] width 34 height 34
click at [366, 272] on button "n" at bounding box center [372, 269] width 34 height 34
click at [349, 426] on button "button" at bounding box center [372, 422] width 88 height 50
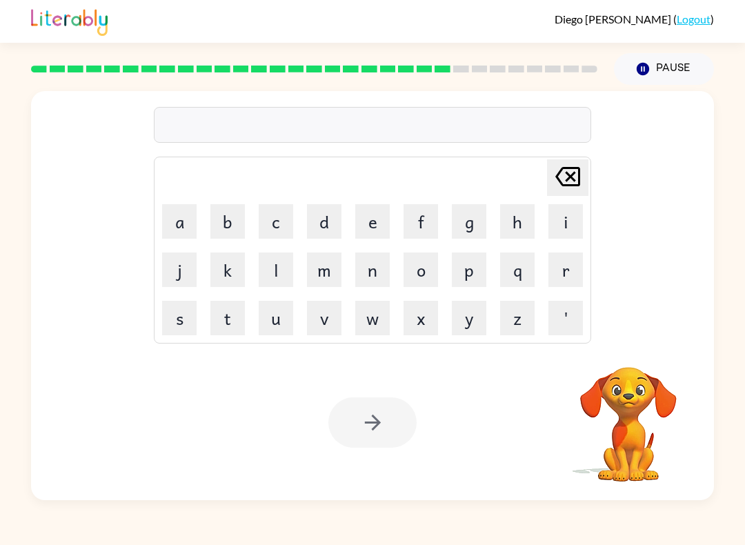
click at [437, 233] on button "f" at bounding box center [420, 221] width 34 height 34
click at [424, 278] on button "o" at bounding box center [420, 269] width 34 height 34
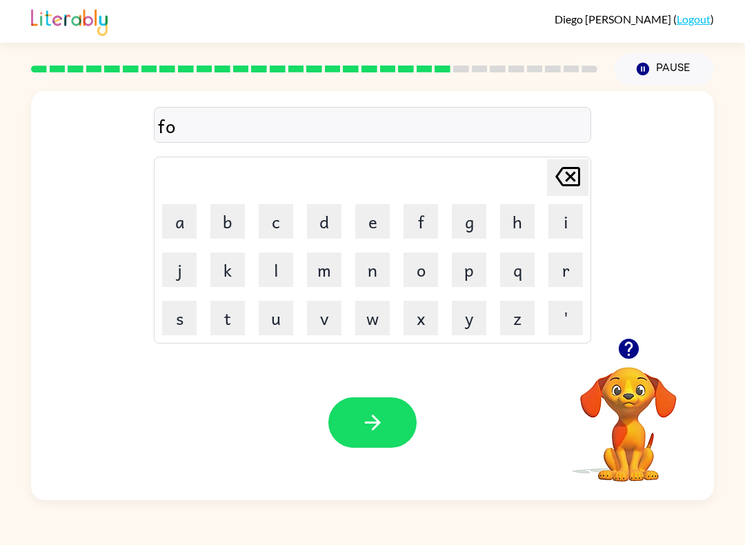
click at [562, 281] on button "r" at bounding box center [565, 269] width 34 height 34
click at [329, 219] on button "d" at bounding box center [324, 221] width 34 height 34
click at [377, 327] on button "w" at bounding box center [372, 318] width 34 height 34
click at [428, 277] on button "o" at bounding box center [420, 269] width 34 height 34
click at [567, 273] on button "r" at bounding box center [565, 269] width 34 height 34
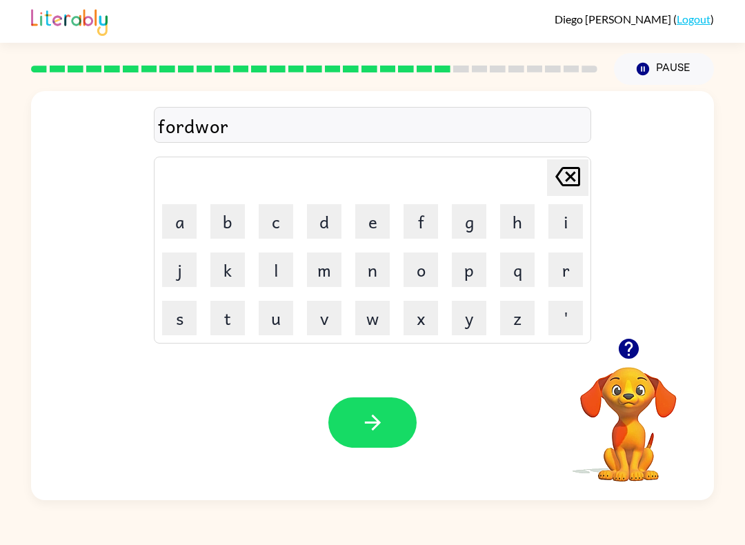
click at [321, 231] on button "d" at bounding box center [324, 221] width 34 height 34
click at [385, 424] on button "button" at bounding box center [372, 422] width 88 height 50
click at [556, 286] on button "r" at bounding box center [565, 269] width 34 height 34
click at [370, 231] on button "e" at bounding box center [372, 221] width 34 height 34
click at [277, 286] on button "l" at bounding box center [276, 269] width 34 height 34
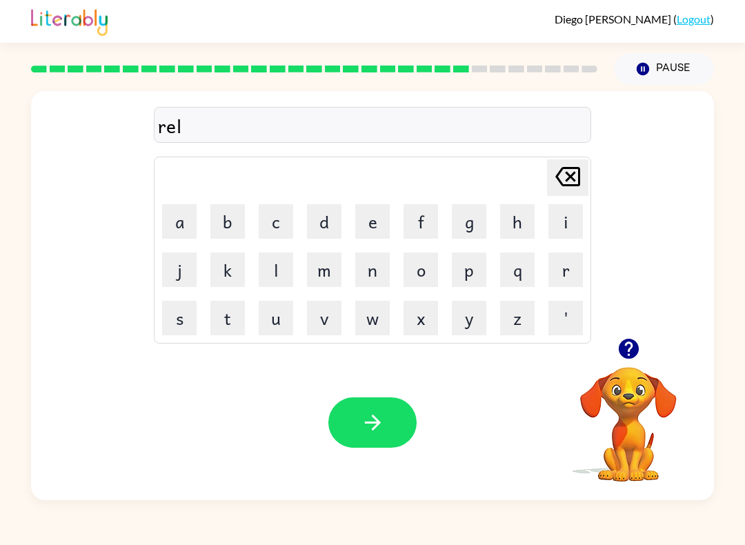
click at [186, 224] on button "a" at bounding box center [179, 221] width 34 height 34
click at [571, 224] on button "i" at bounding box center [565, 221] width 34 height 34
click at [321, 221] on button "d" at bounding box center [324, 221] width 34 height 34
click at [355, 232] on button "e" at bounding box center [372, 221] width 34 height 34
click at [325, 226] on button "d" at bounding box center [324, 221] width 34 height 34
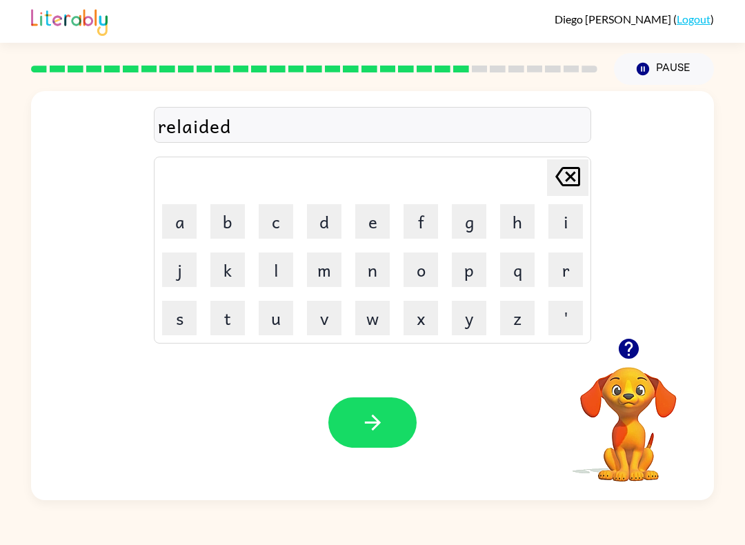
click at [623, 366] on button "button" at bounding box center [628, 348] width 35 height 35
click at [397, 422] on button "button" at bounding box center [372, 422] width 88 height 50
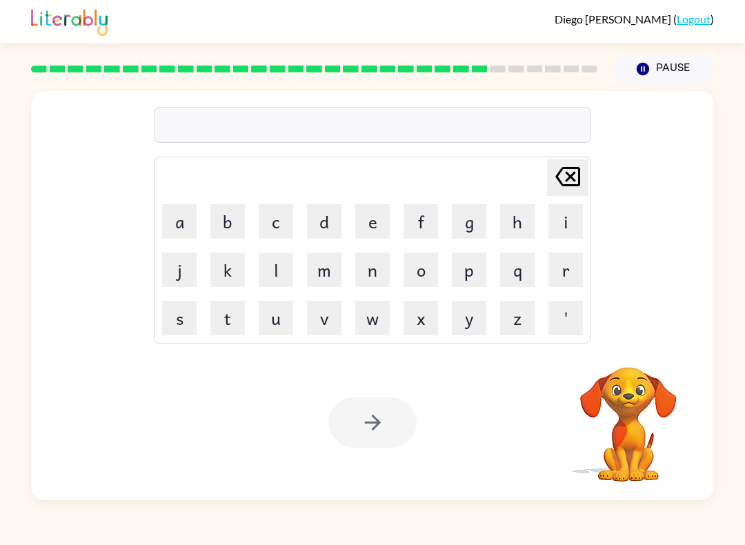
click at [469, 229] on button "g" at bounding box center [469, 221] width 34 height 34
click at [419, 277] on button "o" at bounding box center [420, 269] width 34 height 34
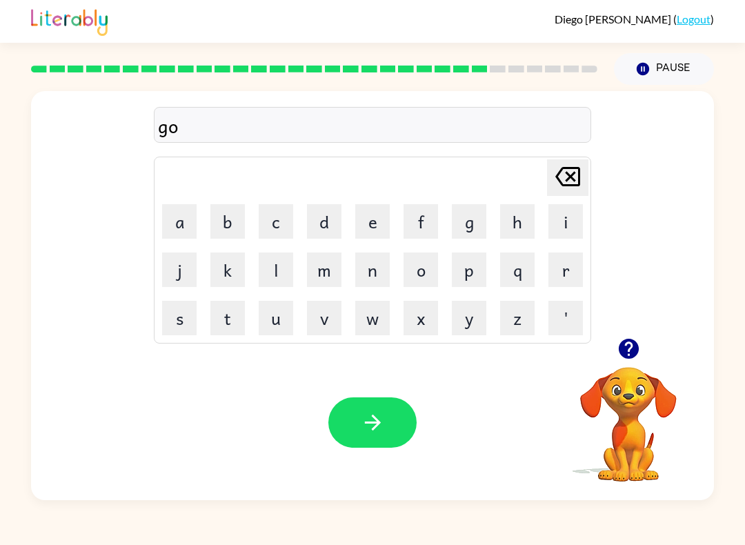
click at [224, 230] on button "b" at bounding box center [227, 221] width 34 height 34
click at [279, 268] on button "l" at bounding box center [276, 269] width 34 height 34
click at [555, 221] on button "i" at bounding box center [565, 221] width 34 height 34
click at [371, 279] on button "n" at bounding box center [372, 269] width 34 height 34
click at [366, 427] on icon "button" at bounding box center [373, 422] width 24 height 24
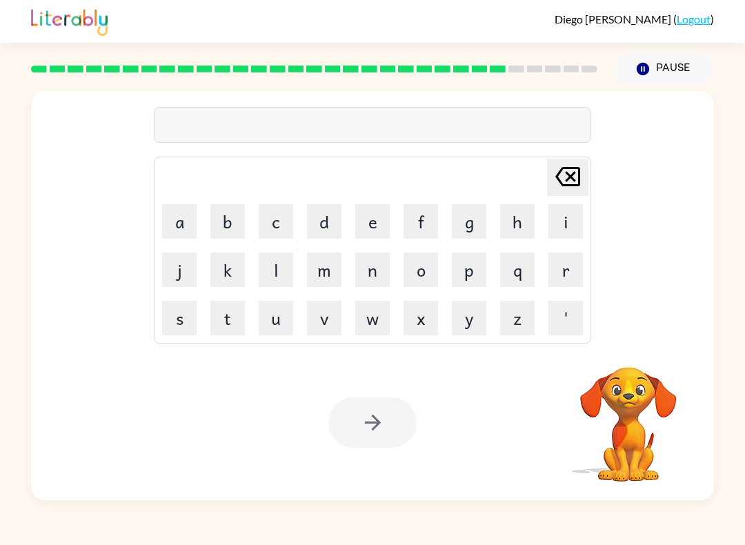
click at [279, 270] on button "l" at bounding box center [276, 269] width 34 height 34
click at [430, 272] on button "o" at bounding box center [420, 269] width 34 height 34
click at [333, 271] on button "m" at bounding box center [324, 269] width 34 height 34
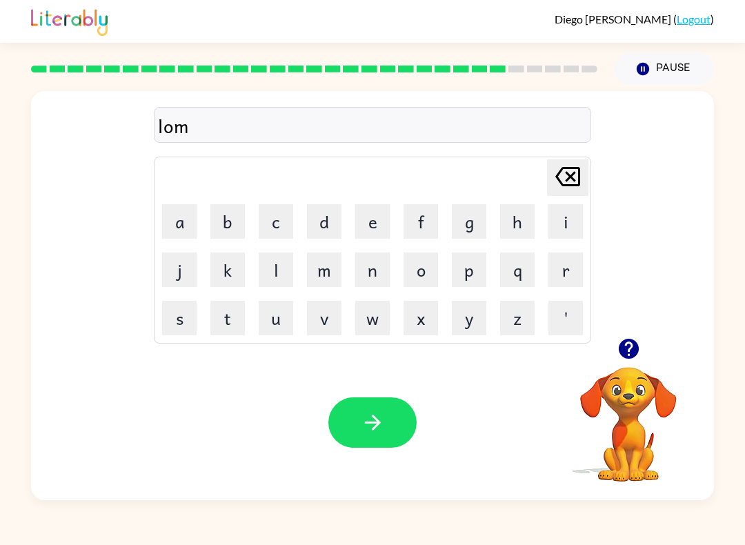
click at [241, 229] on button "b" at bounding box center [227, 221] width 34 height 34
click at [374, 228] on button "e" at bounding box center [372, 221] width 34 height 34
click at [560, 274] on button "r" at bounding box center [565, 269] width 34 height 34
click at [189, 266] on button "j" at bounding box center [179, 269] width 34 height 34
click at [177, 219] on button "a" at bounding box center [179, 221] width 34 height 34
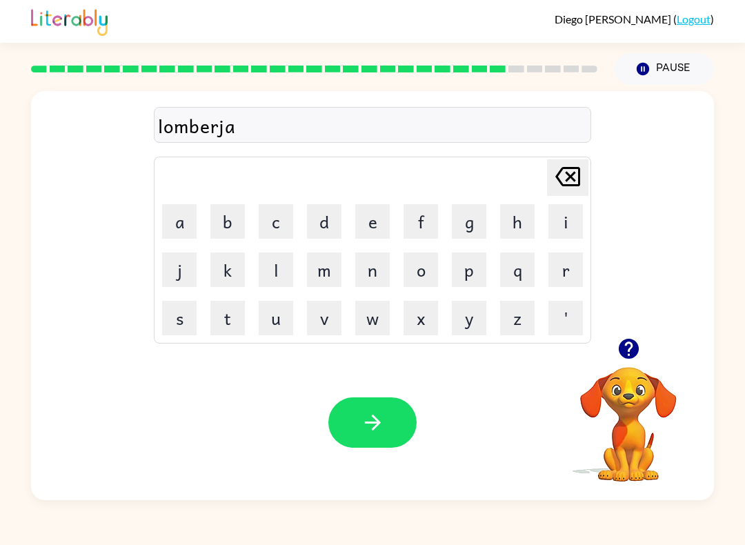
click at [478, 328] on button "y" at bounding box center [469, 318] width 34 height 34
click at [571, 175] on icon at bounding box center [567, 176] width 25 height 19
click at [219, 286] on button "k" at bounding box center [227, 269] width 34 height 34
click at [387, 412] on button "button" at bounding box center [372, 422] width 88 height 50
click at [467, 286] on button "p" at bounding box center [469, 269] width 34 height 34
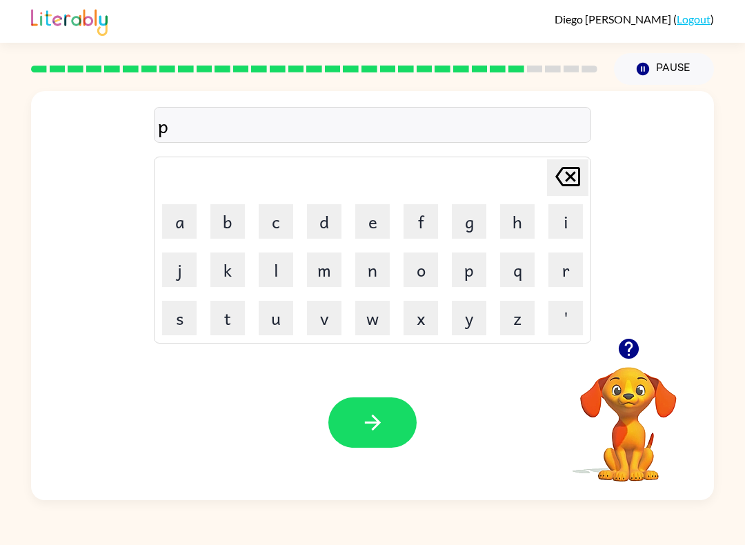
click at [381, 221] on button "e" at bounding box center [372, 221] width 34 height 34
click at [170, 219] on button "a" at bounding box center [179, 221] width 34 height 34
click at [566, 263] on button "r" at bounding box center [565, 269] width 34 height 34
click at [172, 315] on button "s" at bounding box center [179, 318] width 34 height 34
click at [350, 438] on button "button" at bounding box center [372, 422] width 88 height 50
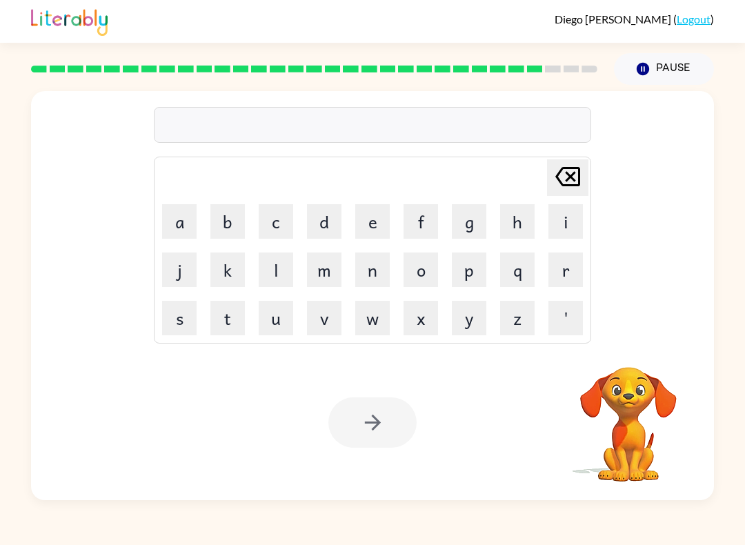
click at [424, 238] on button "f" at bounding box center [420, 221] width 34 height 34
click at [558, 238] on button "i" at bounding box center [565, 221] width 34 height 34
click at [275, 328] on button "u" at bounding box center [276, 318] width 34 height 34
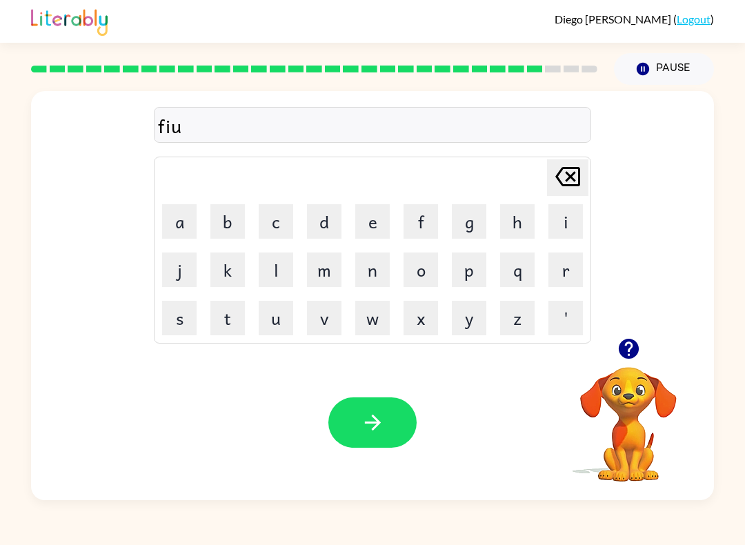
click at [577, 192] on icon "[PERSON_NAME] last character input" at bounding box center [567, 176] width 33 height 33
click at [376, 273] on button "n" at bounding box center [372, 269] width 34 height 34
click at [372, 232] on button "e" at bounding box center [372, 221] width 34 height 34
click at [572, 184] on icon "[PERSON_NAME] last character input" at bounding box center [567, 176] width 33 height 33
click at [383, 417] on icon "button" at bounding box center [373, 422] width 24 height 24
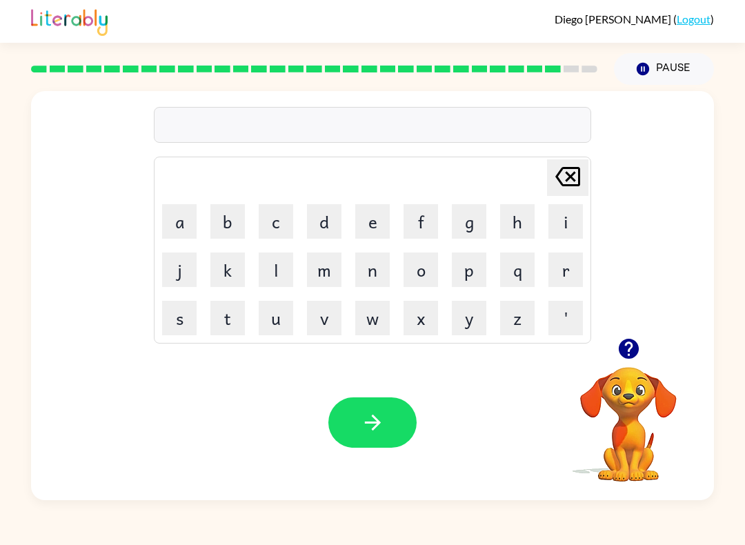
click at [633, 362] on button "button" at bounding box center [628, 348] width 35 height 35
click at [190, 308] on button "s" at bounding box center [179, 318] width 34 height 34
click at [422, 274] on button "o" at bounding box center [420, 269] width 34 height 34
click at [278, 268] on button "l" at bounding box center [276, 269] width 34 height 34
click at [230, 225] on button "b" at bounding box center [227, 221] width 34 height 34
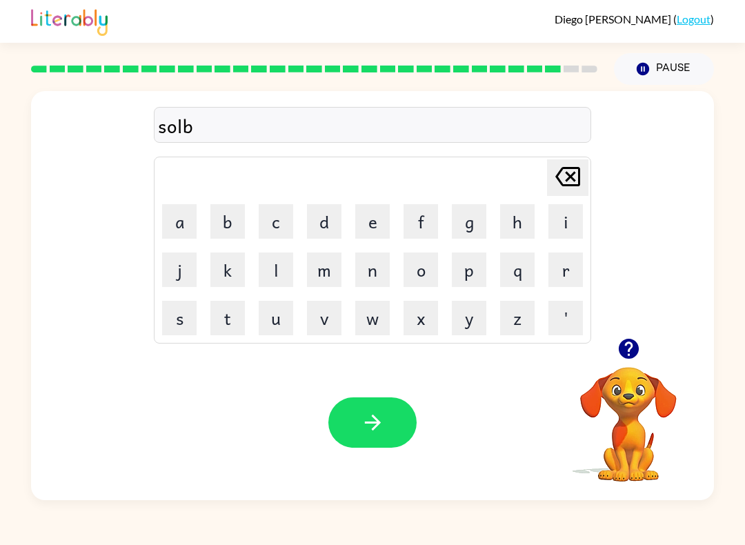
click at [373, 228] on button "e" at bounding box center [372, 221] width 34 height 34
click at [567, 268] on button "r" at bounding box center [565, 269] width 34 height 34
click at [624, 346] on icon "button" at bounding box center [628, 349] width 20 height 20
click at [371, 309] on button "w" at bounding box center [372, 318] width 34 height 34
click at [366, 231] on button "e" at bounding box center [372, 221] width 34 height 34
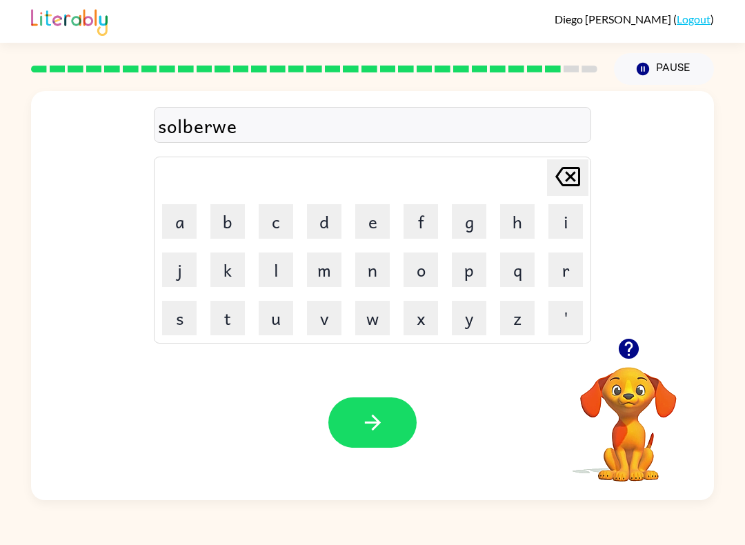
click at [275, 277] on button "l" at bounding box center [276, 269] width 34 height 34
click at [372, 420] on icon "button" at bounding box center [373, 422] width 24 height 24
click at [265, 315] on button "u" at bounding box center [276, 318] width 34 height 34
click at [375, 273] on button "n" at bounding box center [372, 269] width 34 height 34
click at [633, 330] on div "un Delete Delete last character input a b c d e f g h i j k l m n o p q r s t u…" at bounding box center [372, 214] width 683 height 247
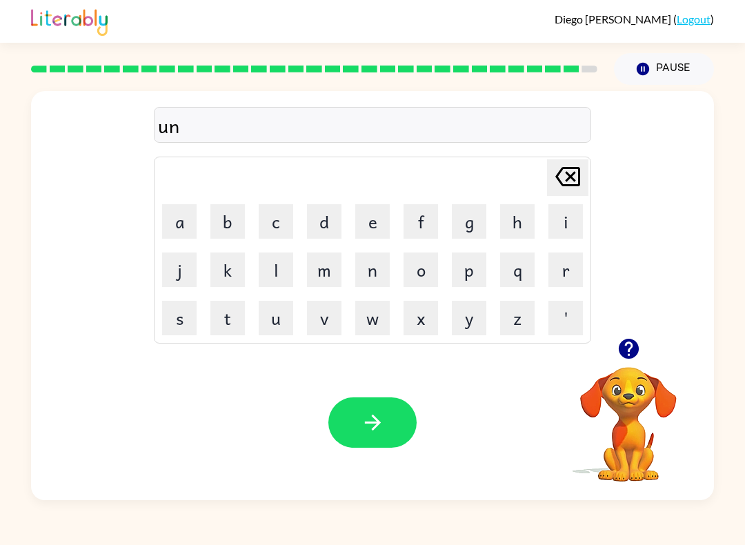
click at [620, 343] on icon "button" at bounding box center [629, 349] width 24 height 24
click at [428, 272] on button "o" at bounding box center [420, 269] width 34 height 34
click at [423, 231] on button "f" at bounding box center [420, 221] width 34 height 34
click at [566, 280] on button "r" at bounding box center [565, 269] width 34 height 34
click at [195, 223] on button "a" at bounding box center [179, 221] width 34 height 34
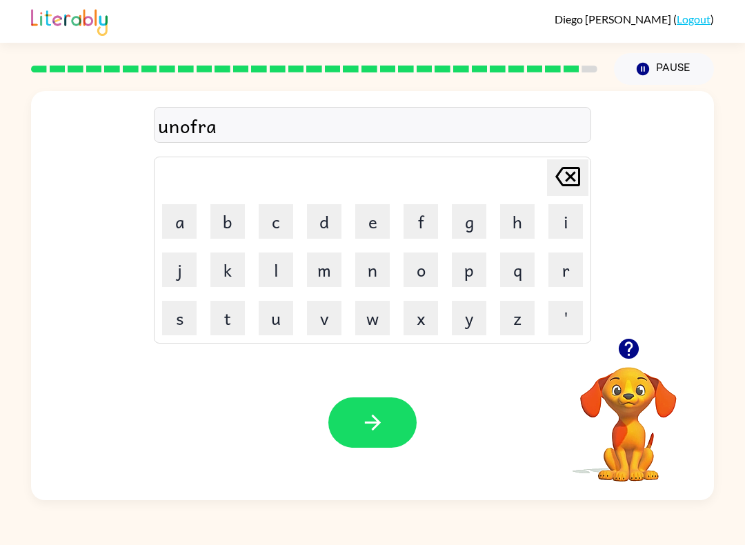
click at [570, 226] on button "i" at bounding box center [565, 221] width 34 height 34
click at [322, 228] on button "d" at bounding box center [324, 221] width 34 height 34
click at [399, 410] on button "button" at bounding box center [372, 422] width 88 height 50
